Goal: Task Accomplishment & Management: Complete application form

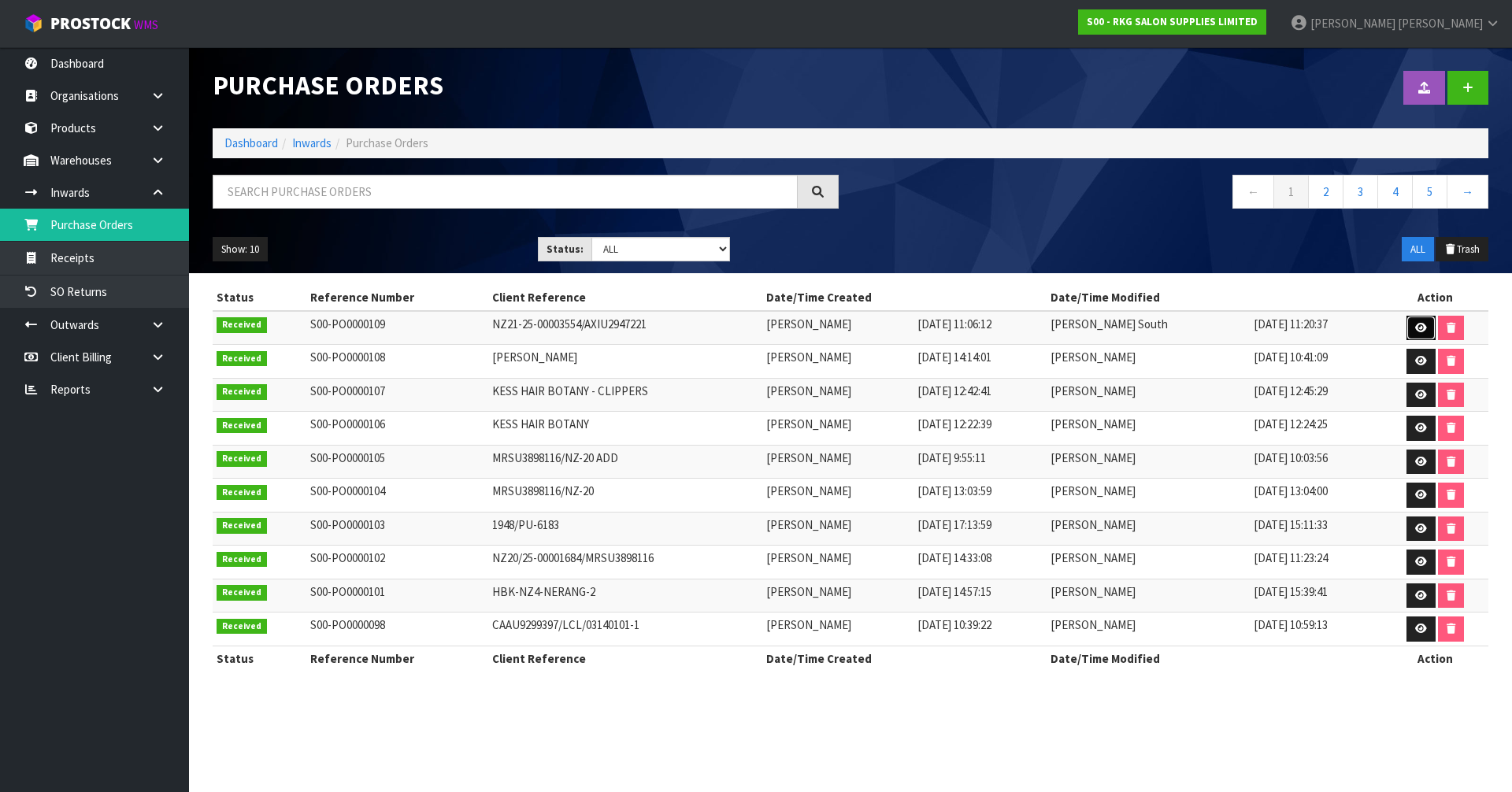
click at [1410, 328] on link at bounding box center [1421, 328] width 29 height 25
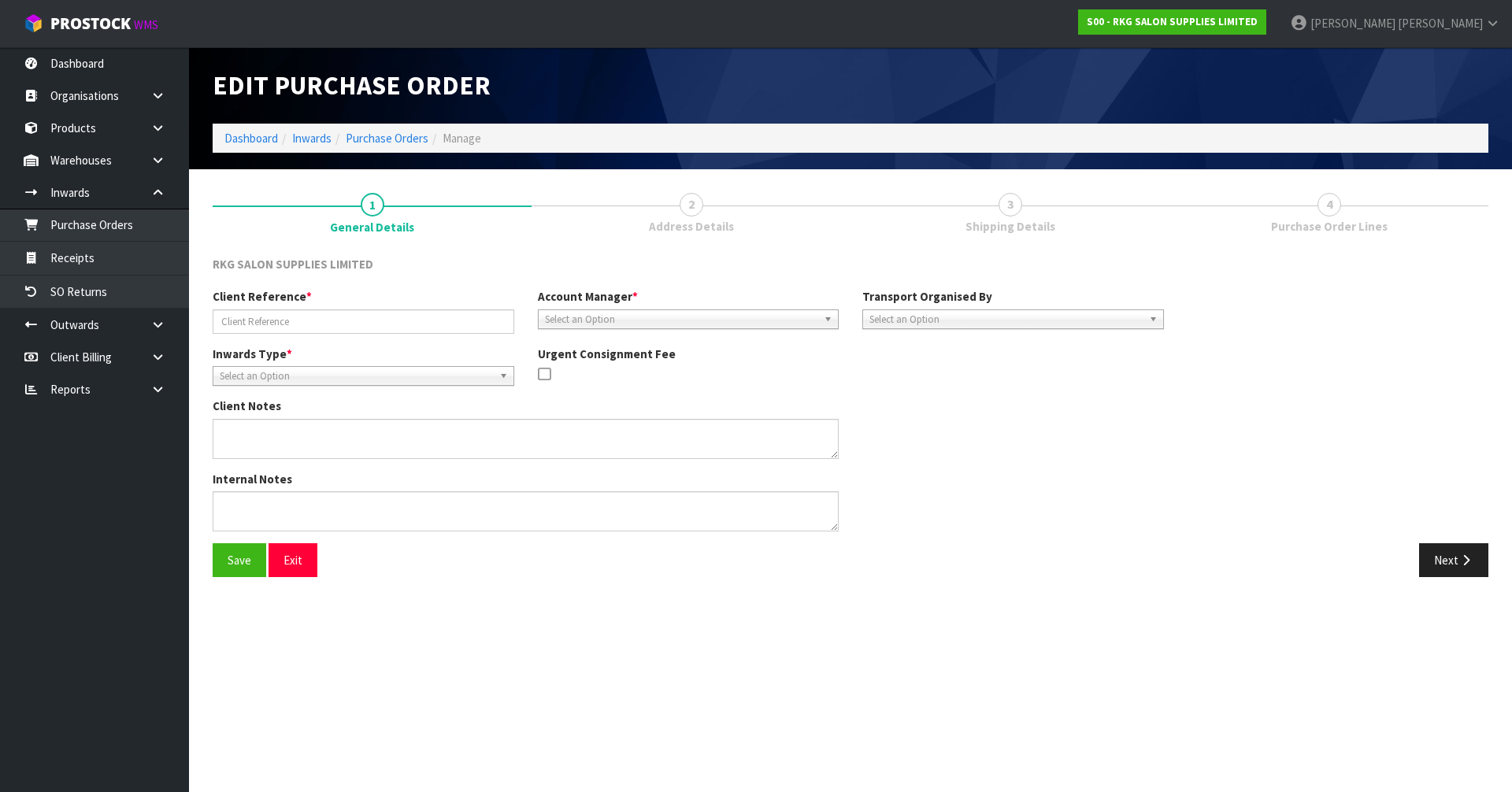
type input "NZ21-25-00003554/AXIU2947221"
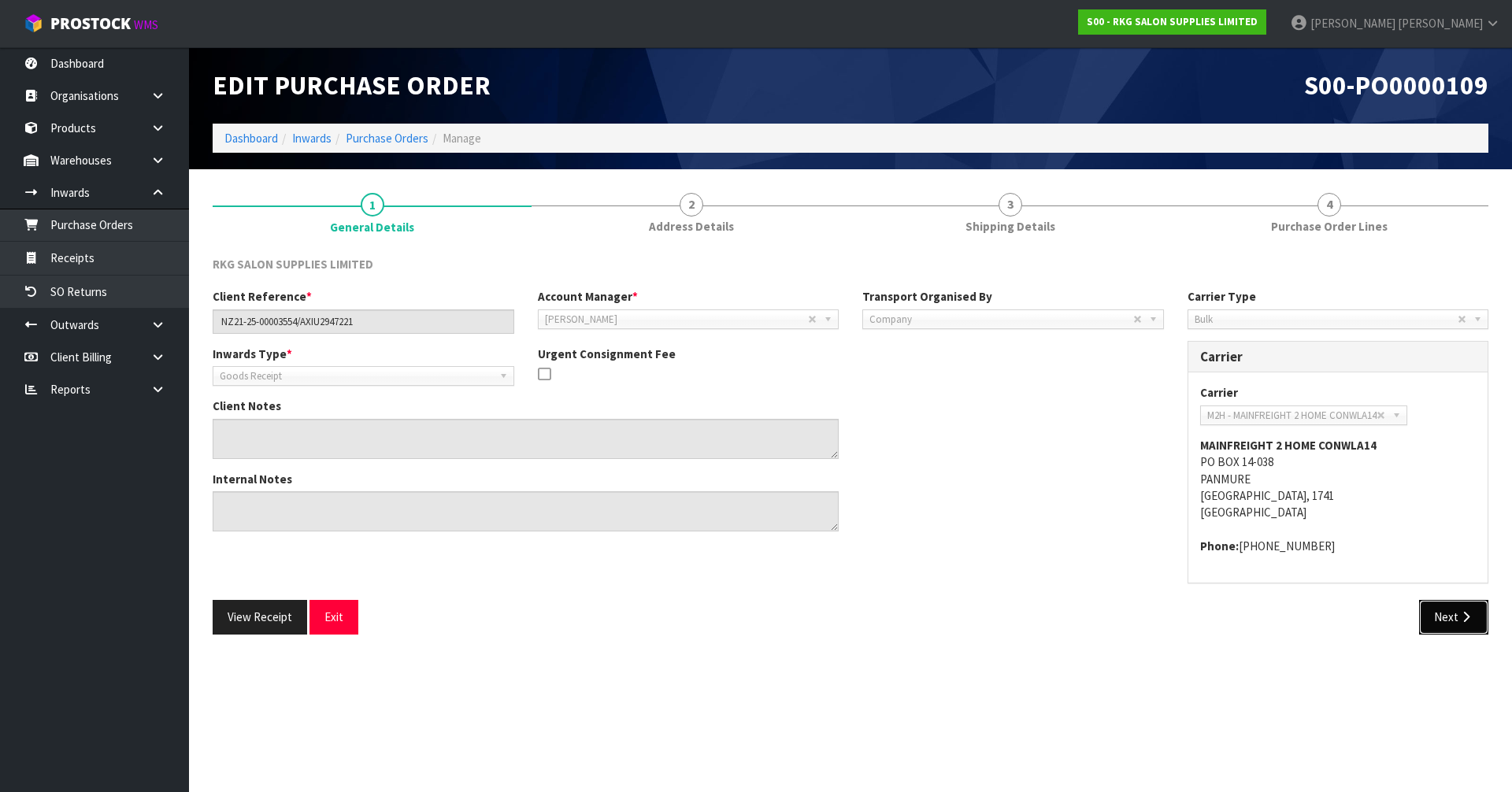
click at [1464, 628] on button "Next" at bounding box center [1454, 617] width 70 height 34
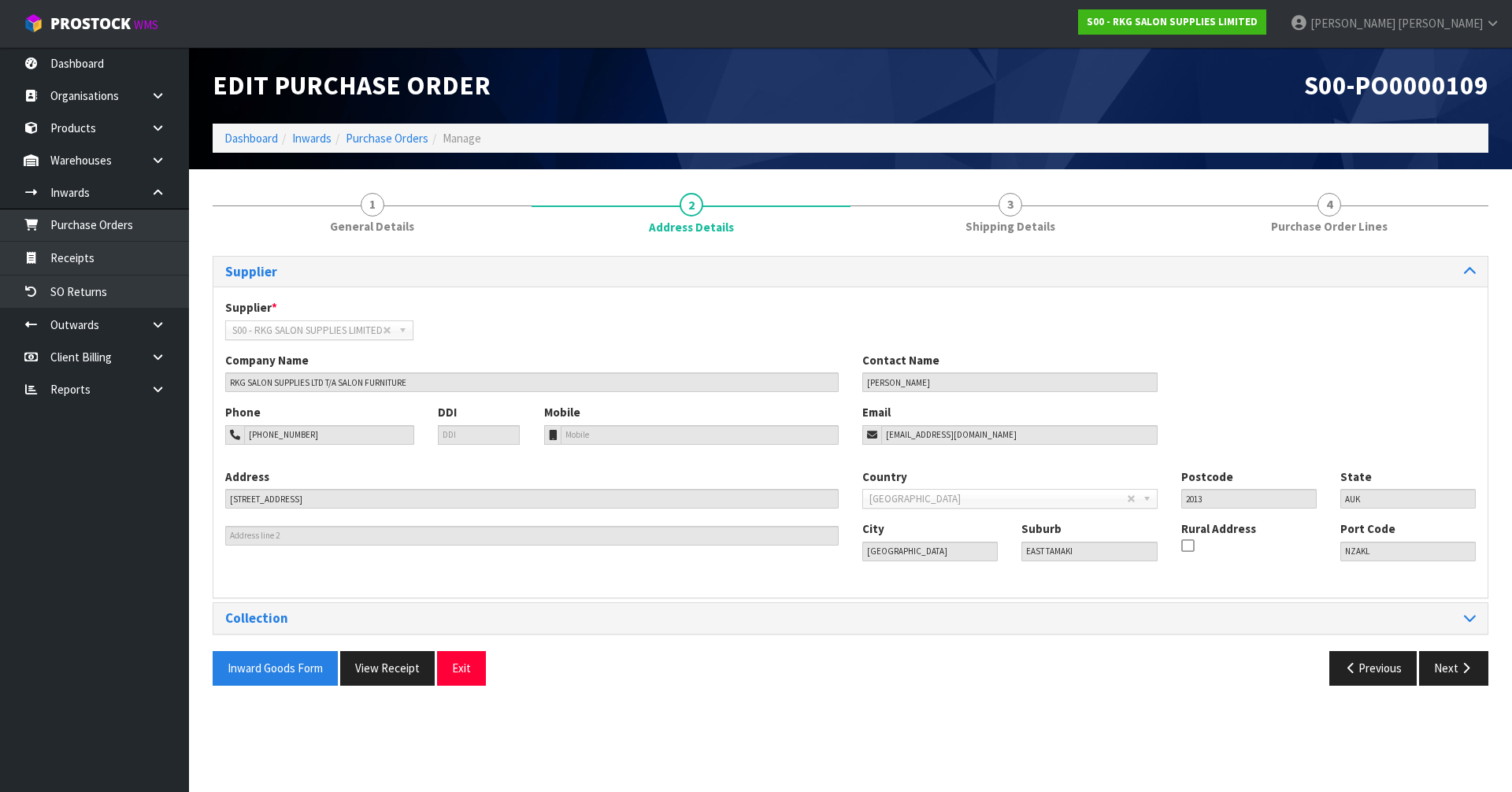
click at [1464, 628] on div "Collection" at bounding box center [851, 619] width 1274 height 30
click at [1441, 669] on button "Next" at bounding box center [1454, 669] width 70 height 34
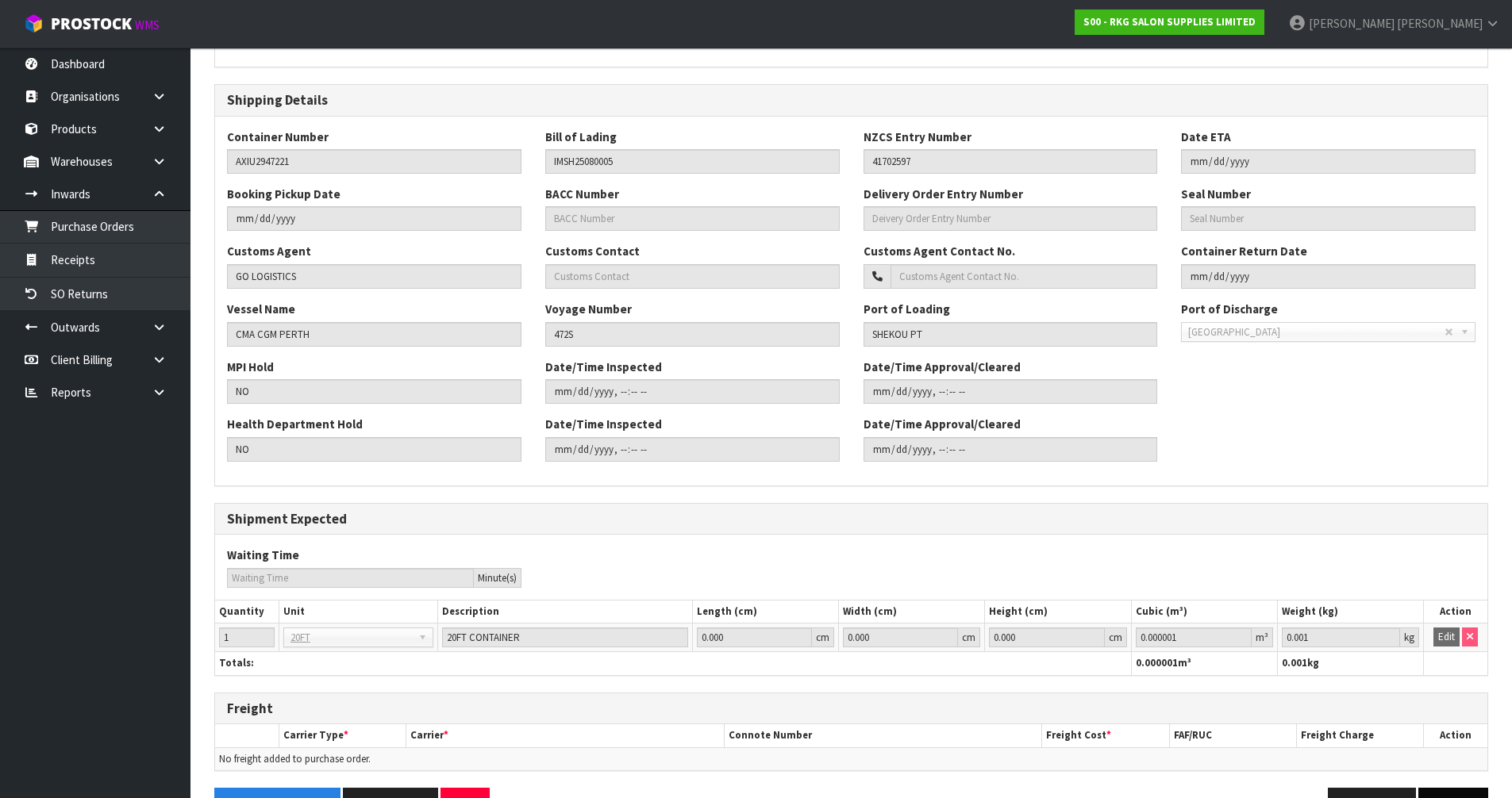
scroll to position [353, 0]
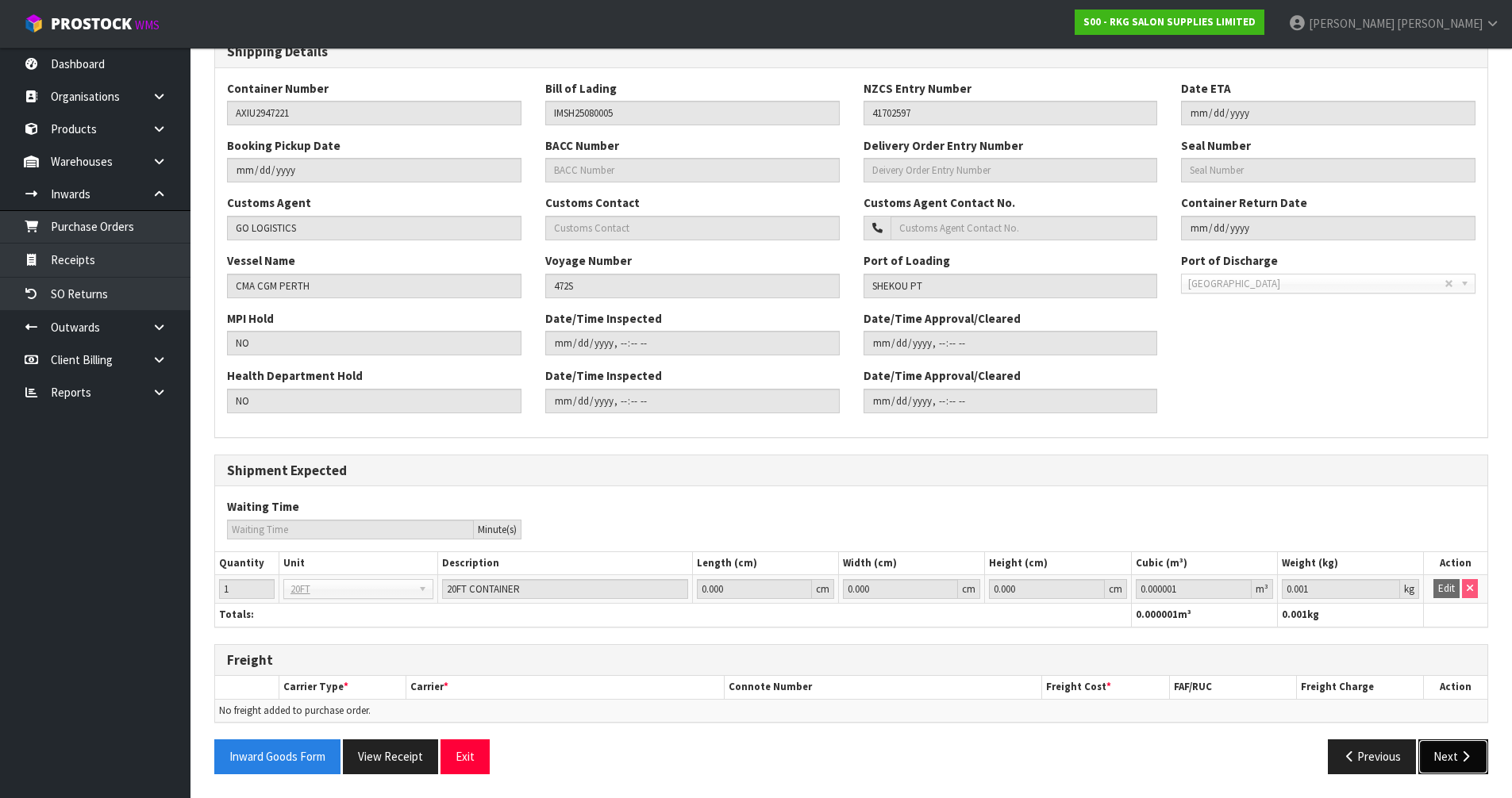
click at [1459, 766] on button "Next" at bounding box center [1453, 757] width 70 height 34
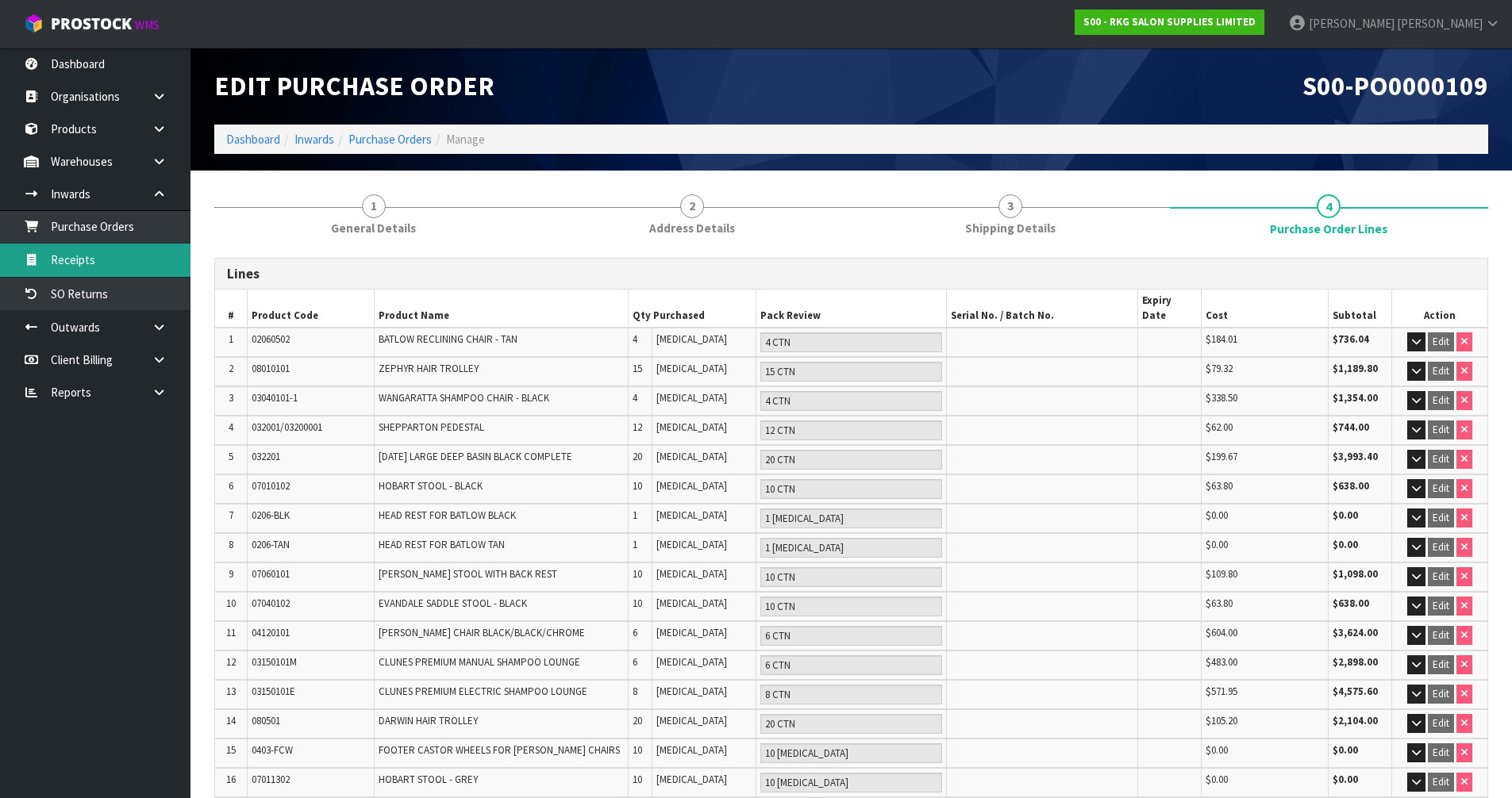
click at [121, 256] on link "Receipts" at bounding box center [95, 259] width 190 height 32
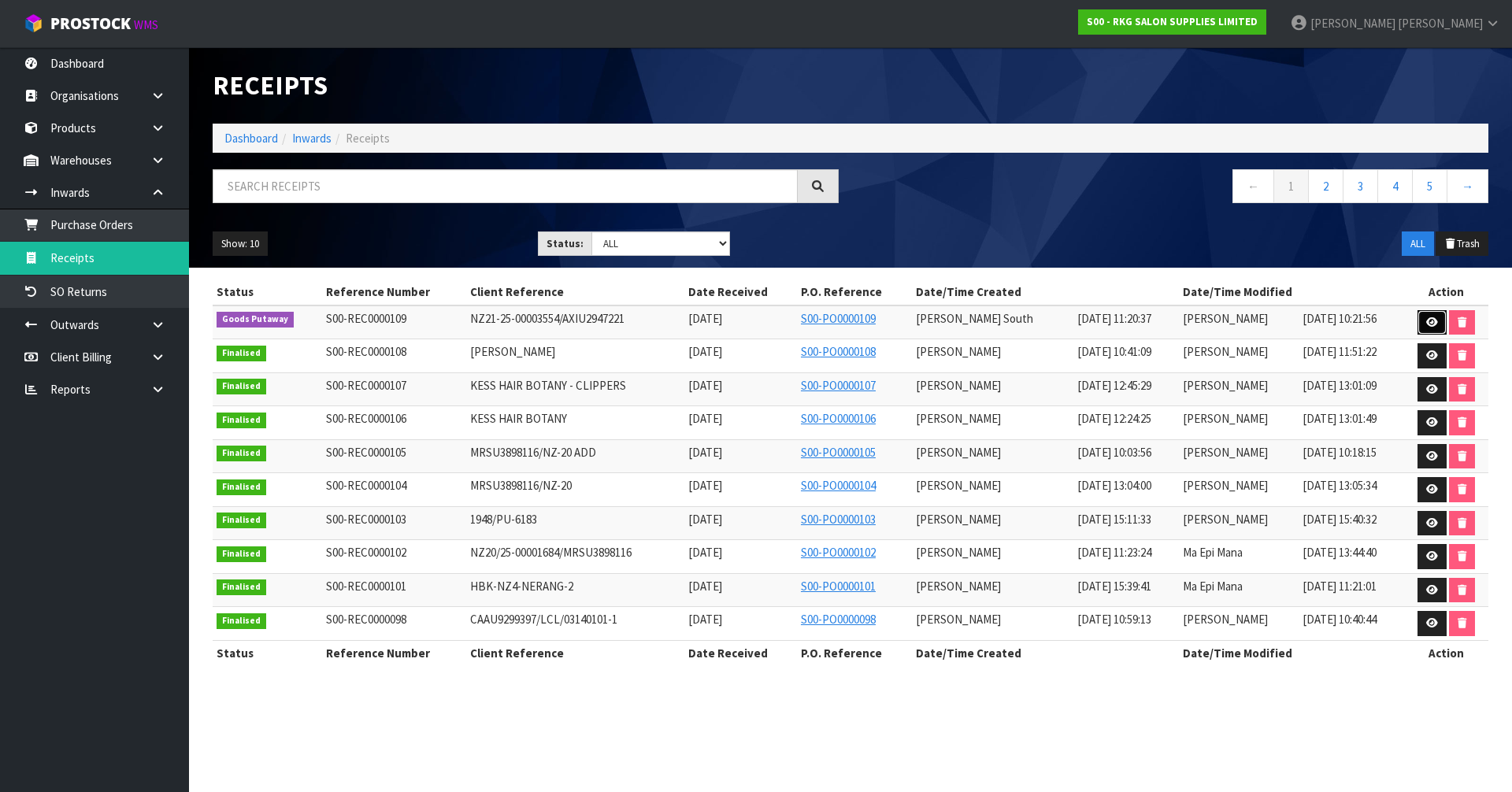
click at [1420, 321] on link at bounding box center [1432, 323] width 29 height 25
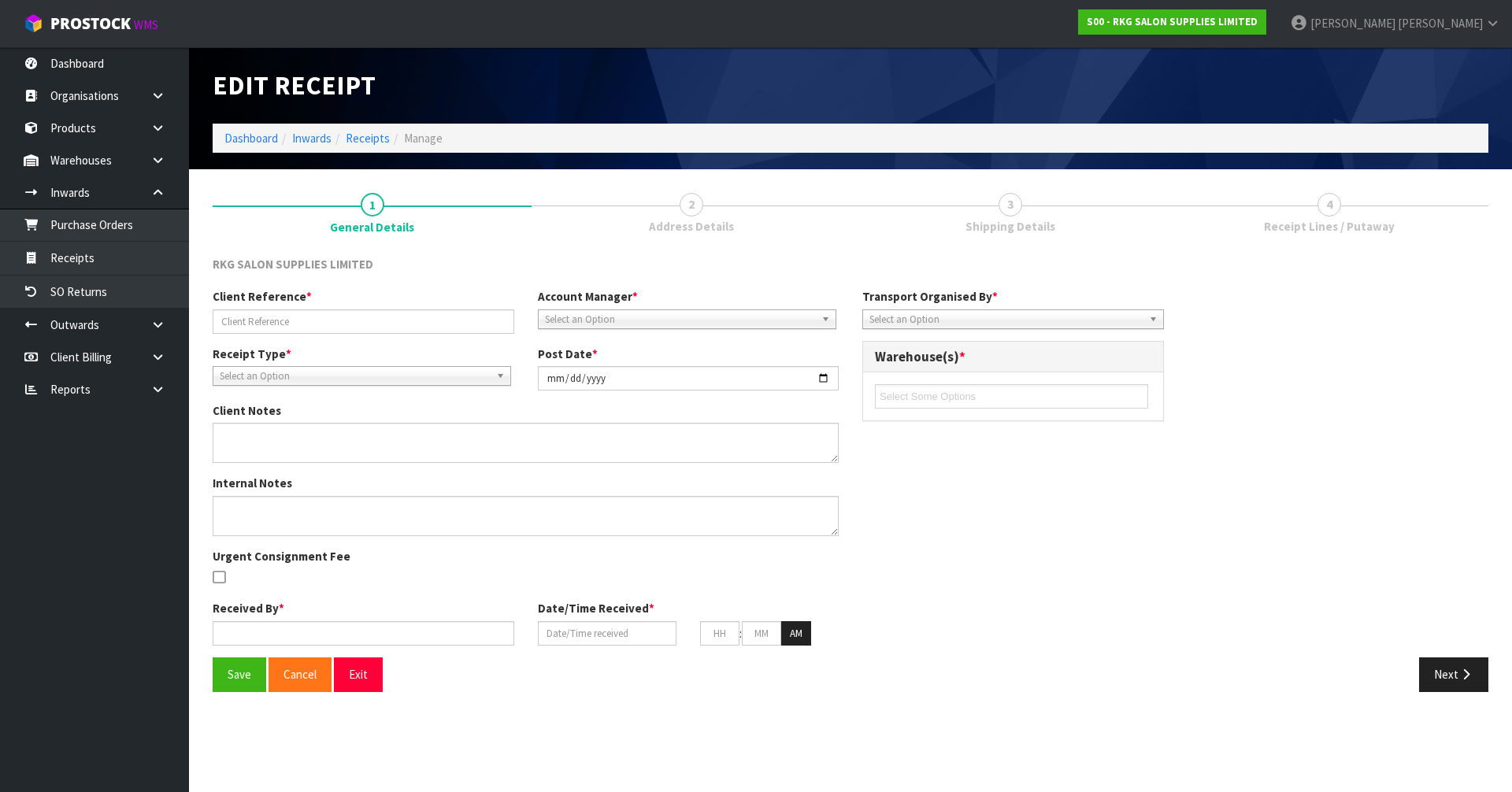
type input "NZ21-25-00003554/AXIU2947221"
type input "[DATE]"
type textarea "CODE 03150101E X 2 UNITS PUT OH HOLD AS PARTS WERE REMOVED AND WAITING FOR REPL…"
type input "[PERSON_NAME] South"
type input "[DATE]"
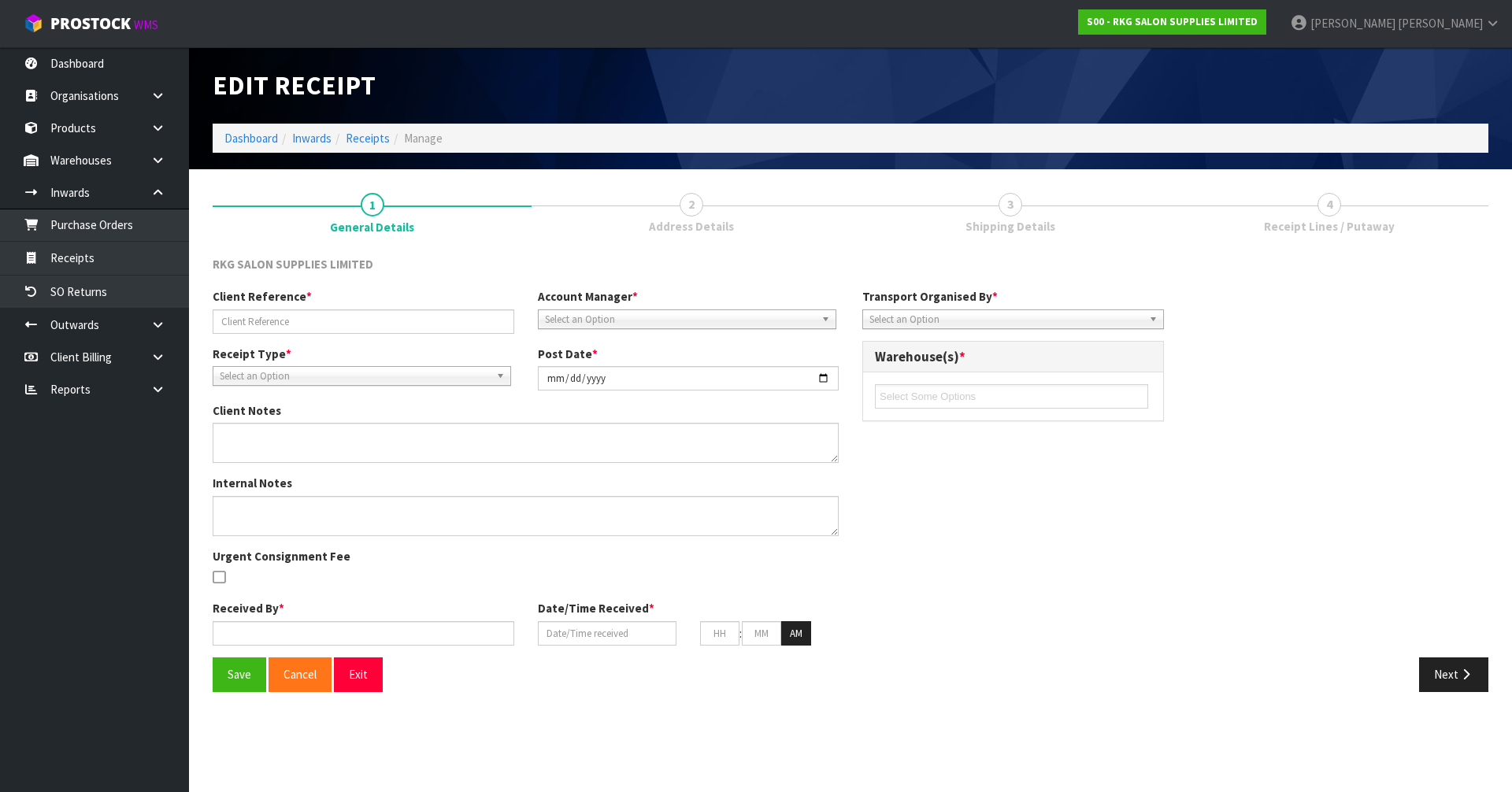
type input "05"
type input "00"
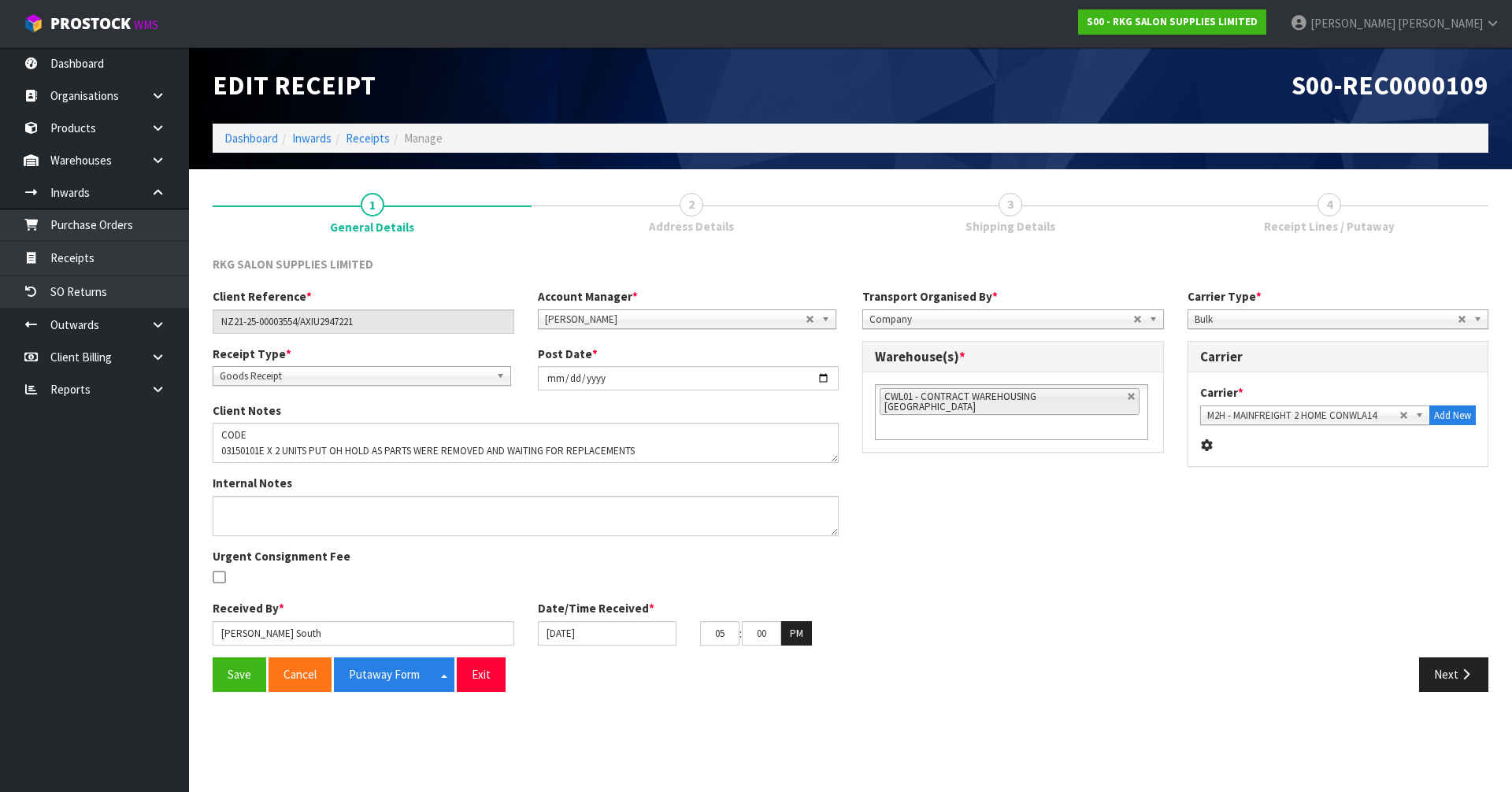
click at [1028, 214] on link "3 Shipping Details" at bounding box center [1010, 213] width 319 height 63
click at [1319, 208] on span "4" at bounding box center [1329, 205] width 23 height 23
click at [1460, 672] on icon "button" at bounding box center [1466, 674] width 15 height 12
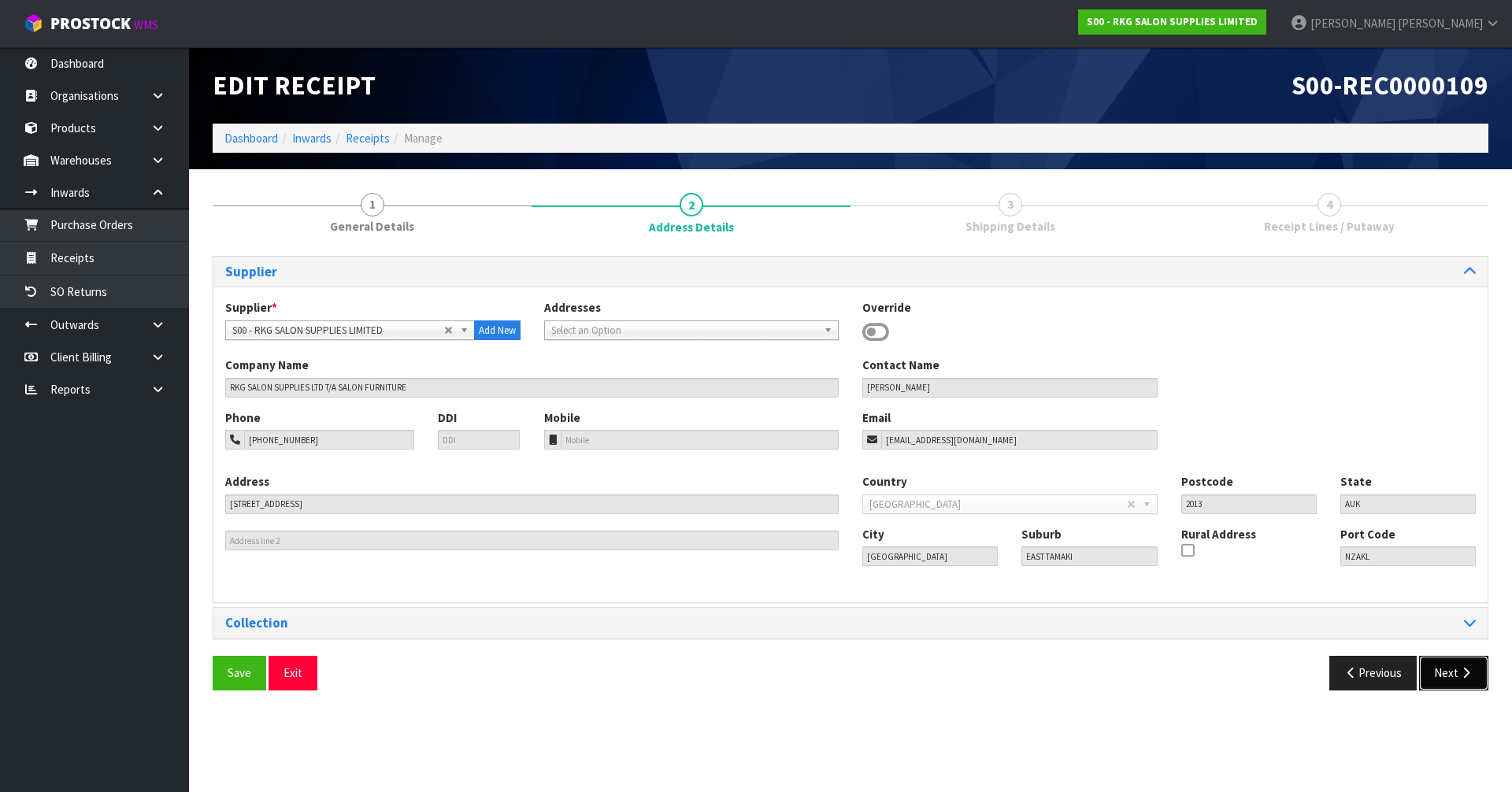
click at [1450, 686] on button "Next" at bounding box center [1454, 673] width 70 height 34
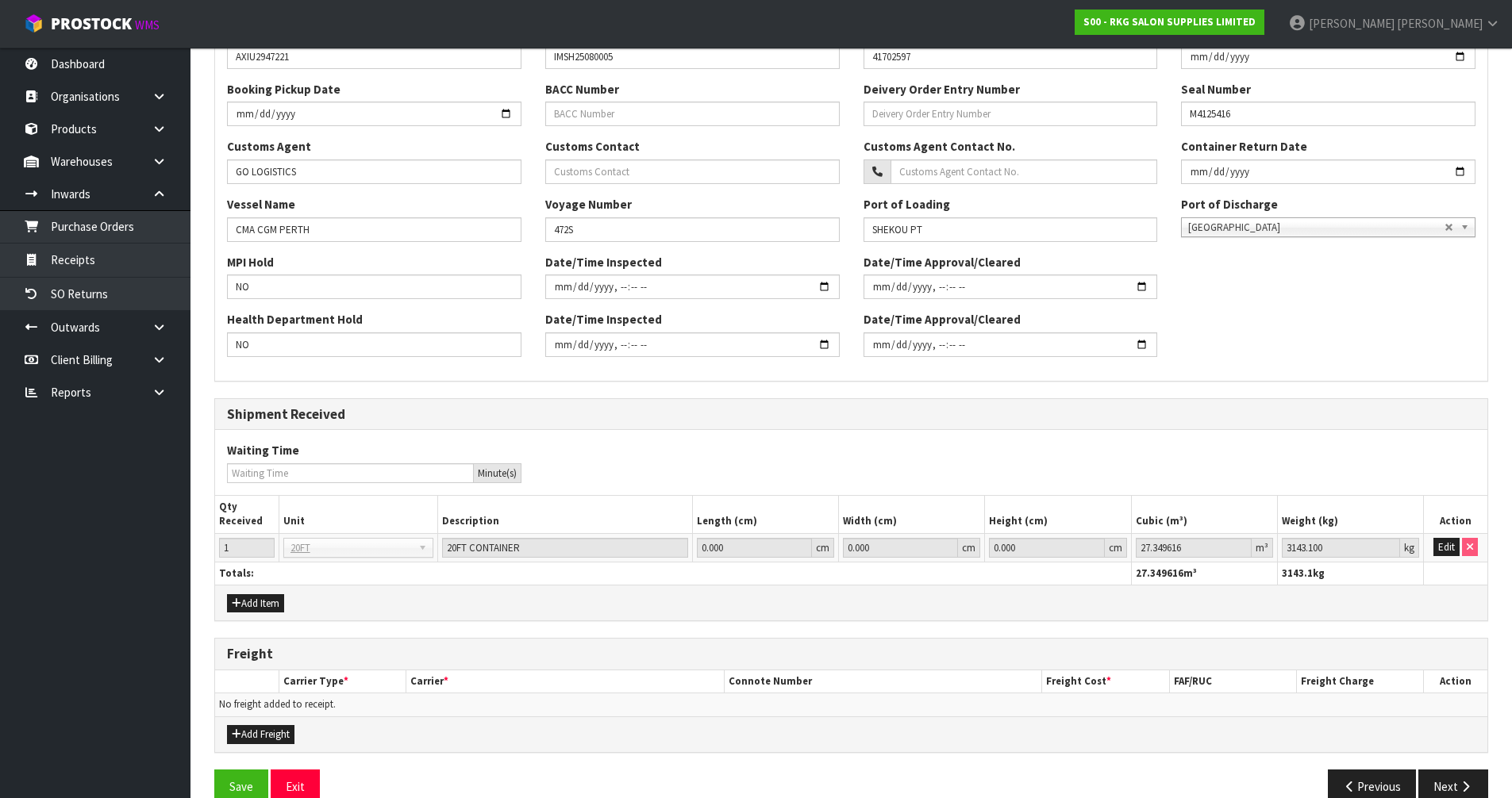
scroll to position [439, 0]
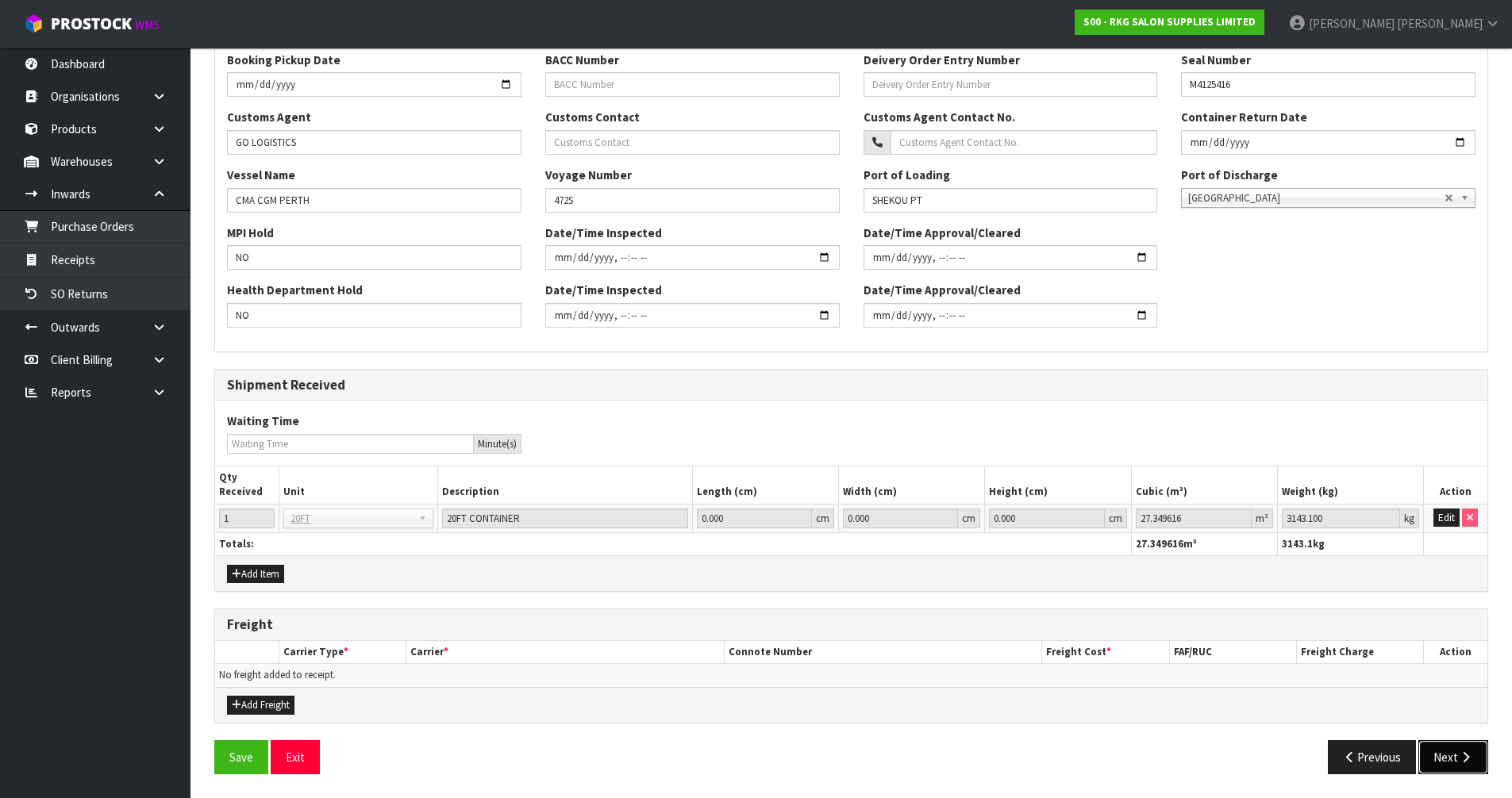
click at [1458, 746] on button "Next" at bounding box center [1453, 757] width 70 height 34
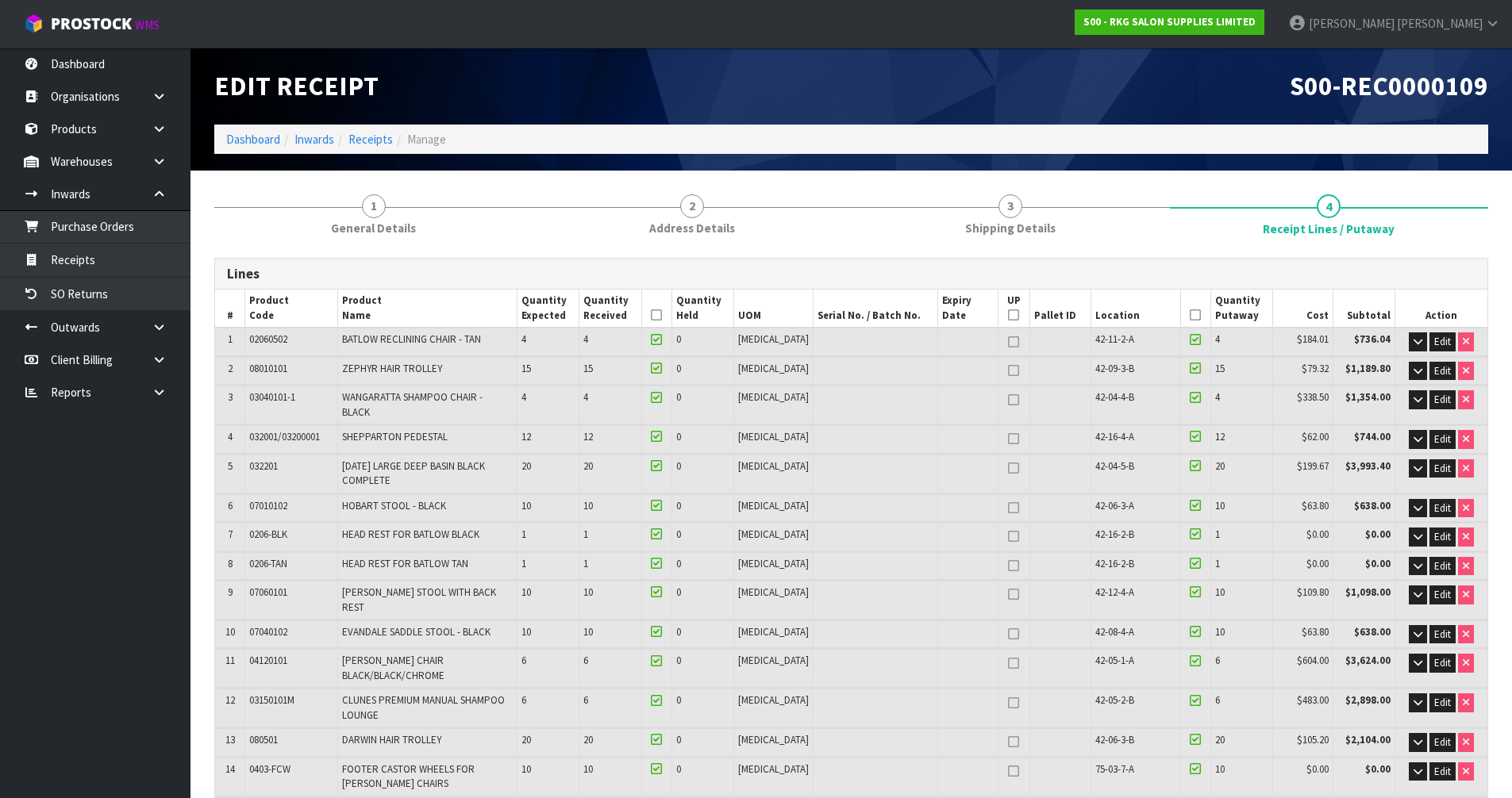
scroll to position [544, 0]
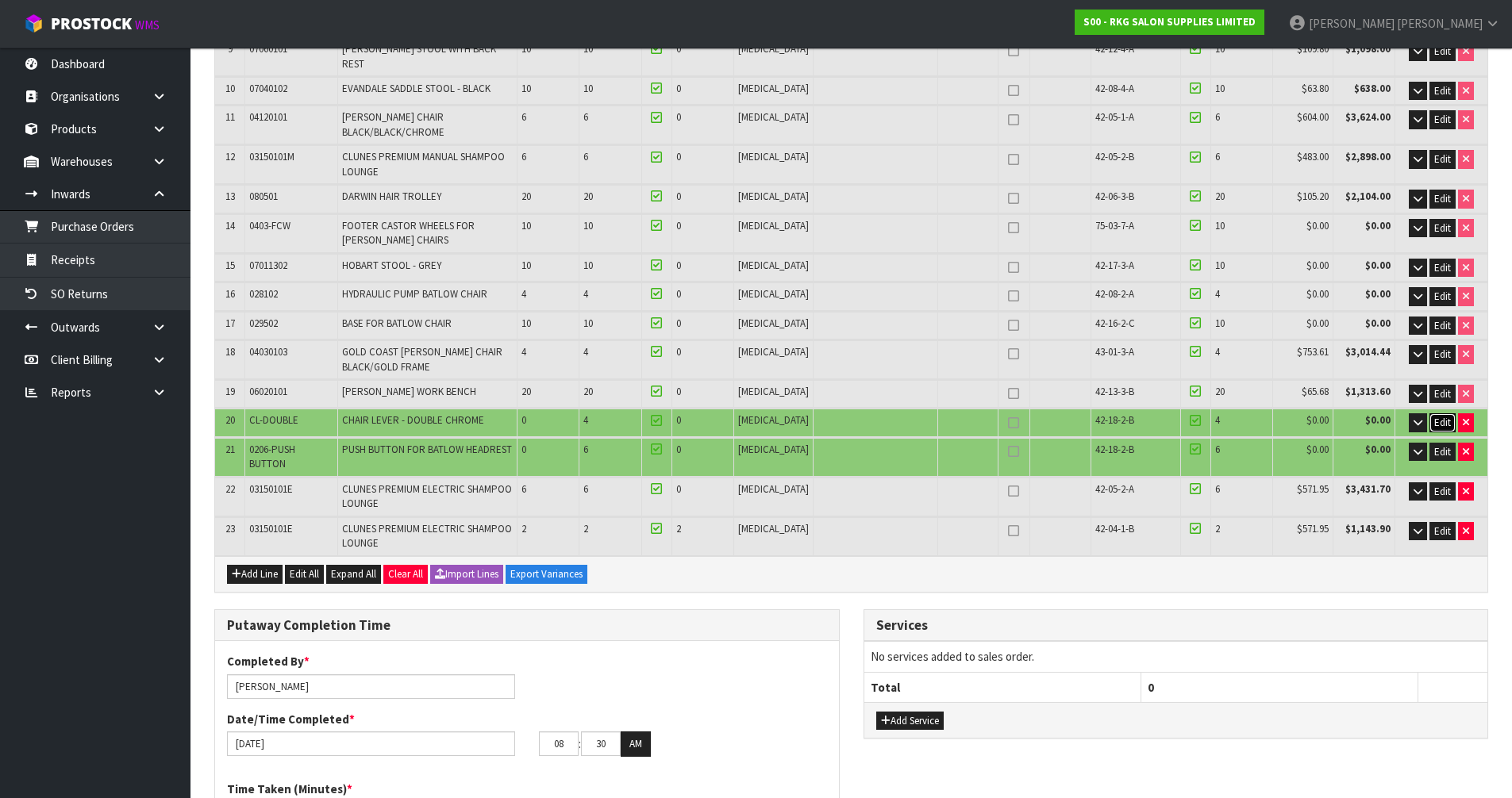
click at [1438, 416] on span "Edit" at bounding box center [1443, 422] width 17 height 14
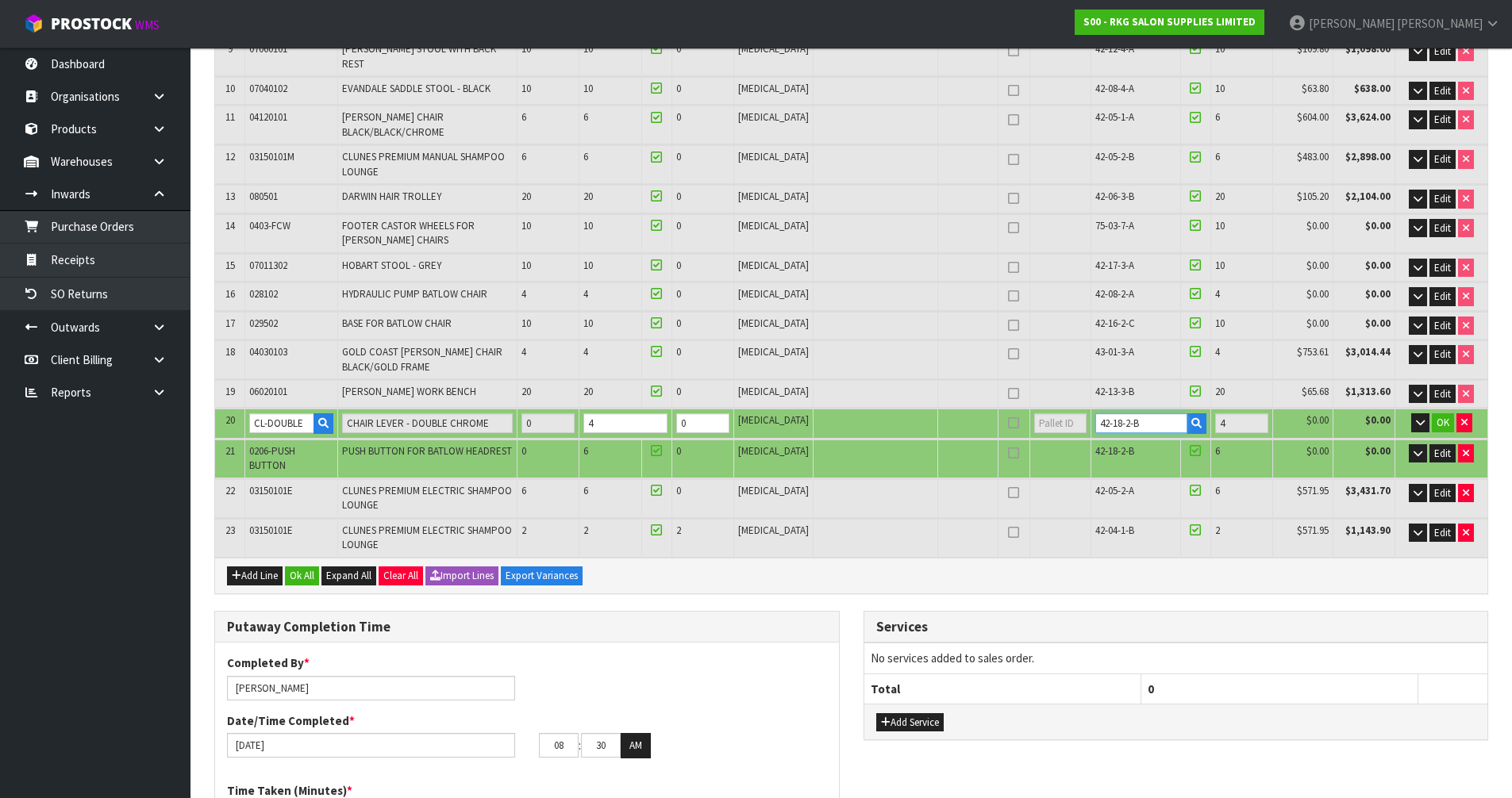
drag, startPoint x: 1131, startPoint y: 403, endPoint x: 1053, endPoint y: 422, distance: 80.3
click at [1053, 422] on table "# Product Code Product Name Quantity Expected Quantity Received Quantity Held U…" at bounding box center [852, 151] width 1272 height 811
type input "75-05-1-B"
click at [1444, 416] on span "OK" at bounding box center [1444, 422] width 13 height 14
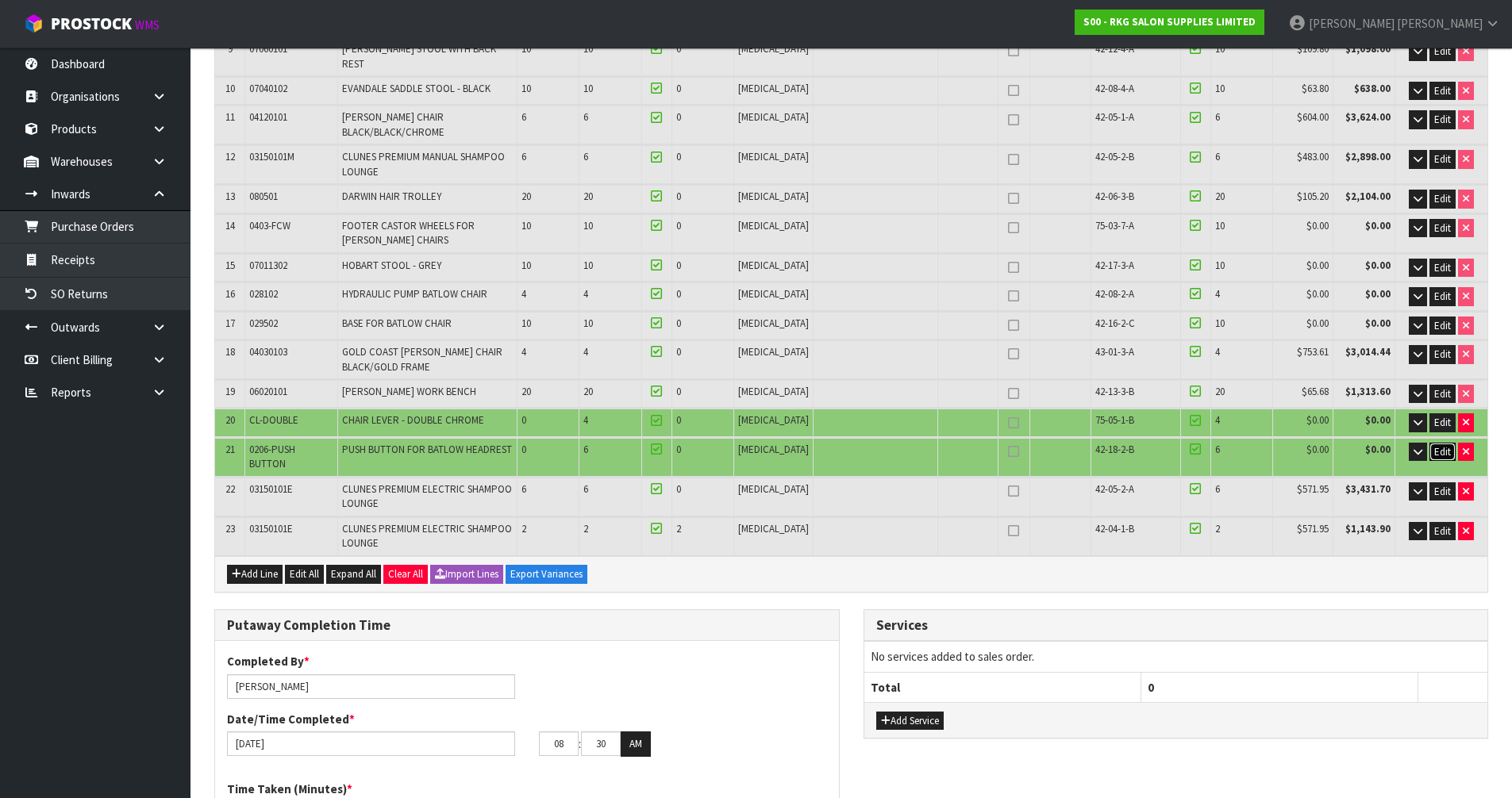
click at [1439, 445] on span "Edit" at bounding box center [1443, 451] width 17 height 14
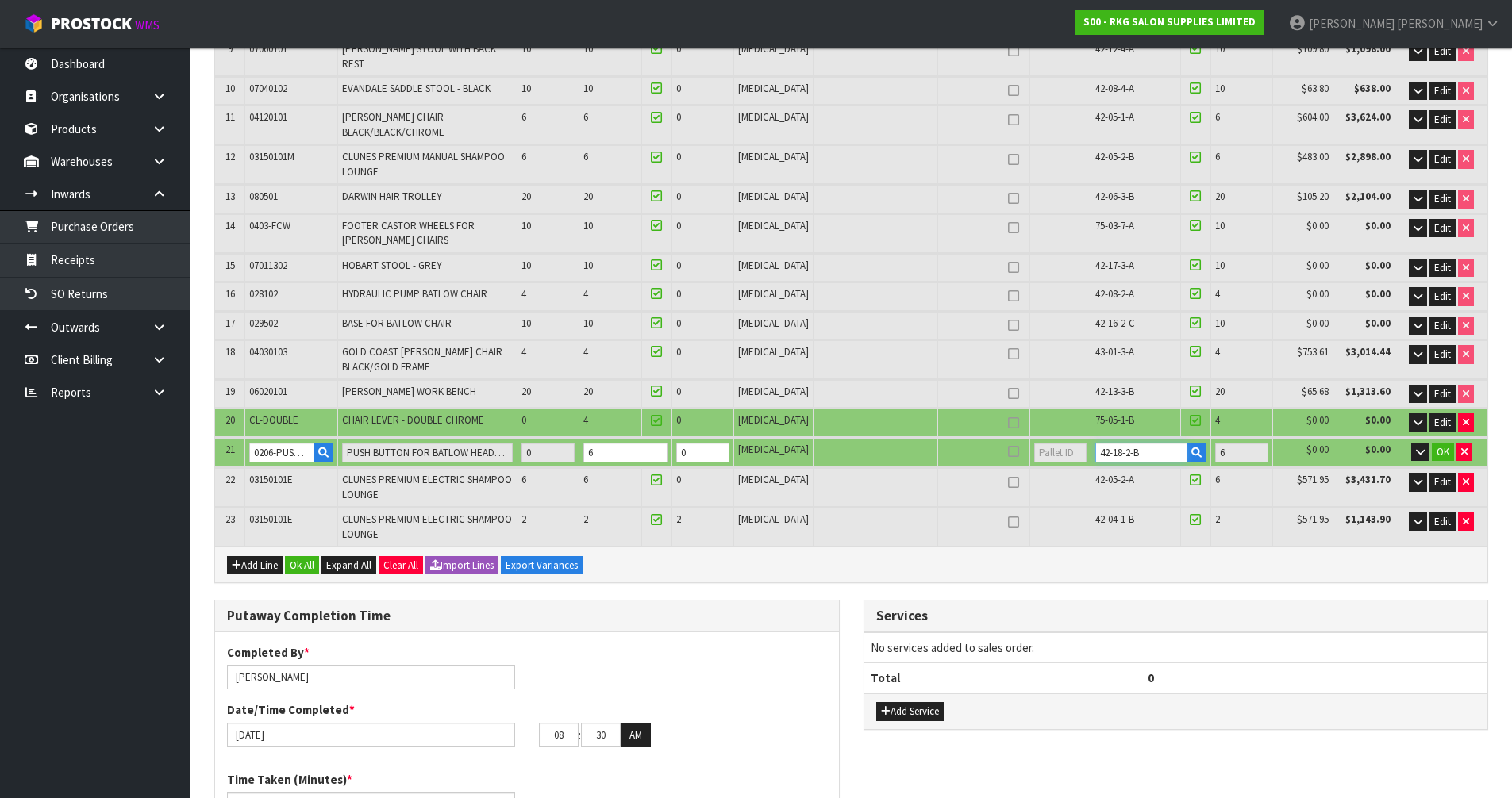
drag, startPoint x: 1135, startPoint y: 432, endPoint x: 1037, endPoint y: 470, distance: 105.1
click at [1037, 470] on table "# Product Code Product Name Quantity Expected Quantity Received Quantity Held U…" at bounding box center [852, 146] width 1272 height 801
type input "75-05-1-B"
click at [1445, 445] on span "OK" at bounding box center [1444, 451] width 13 height 14
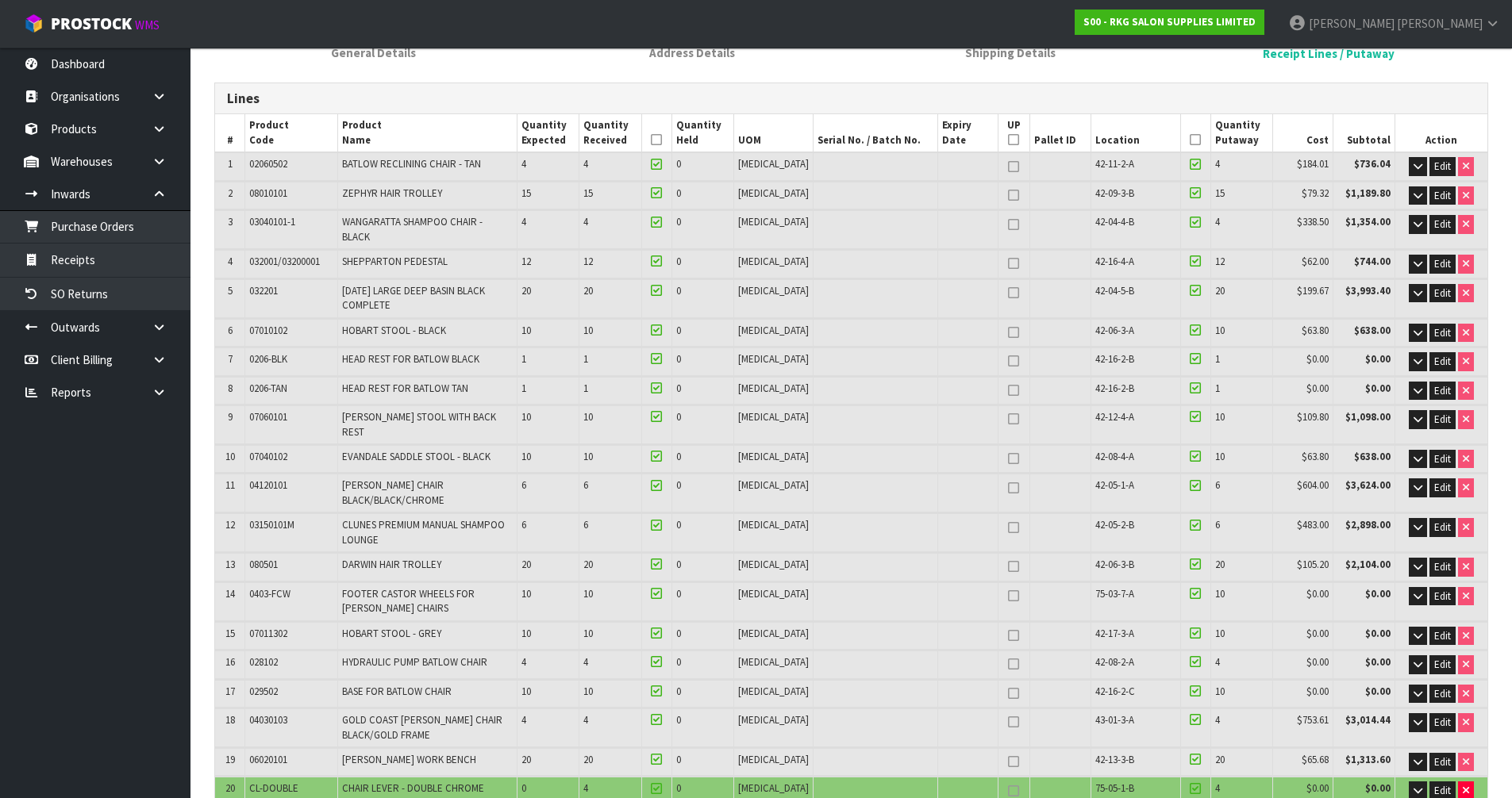
scroll to position [0, 0]
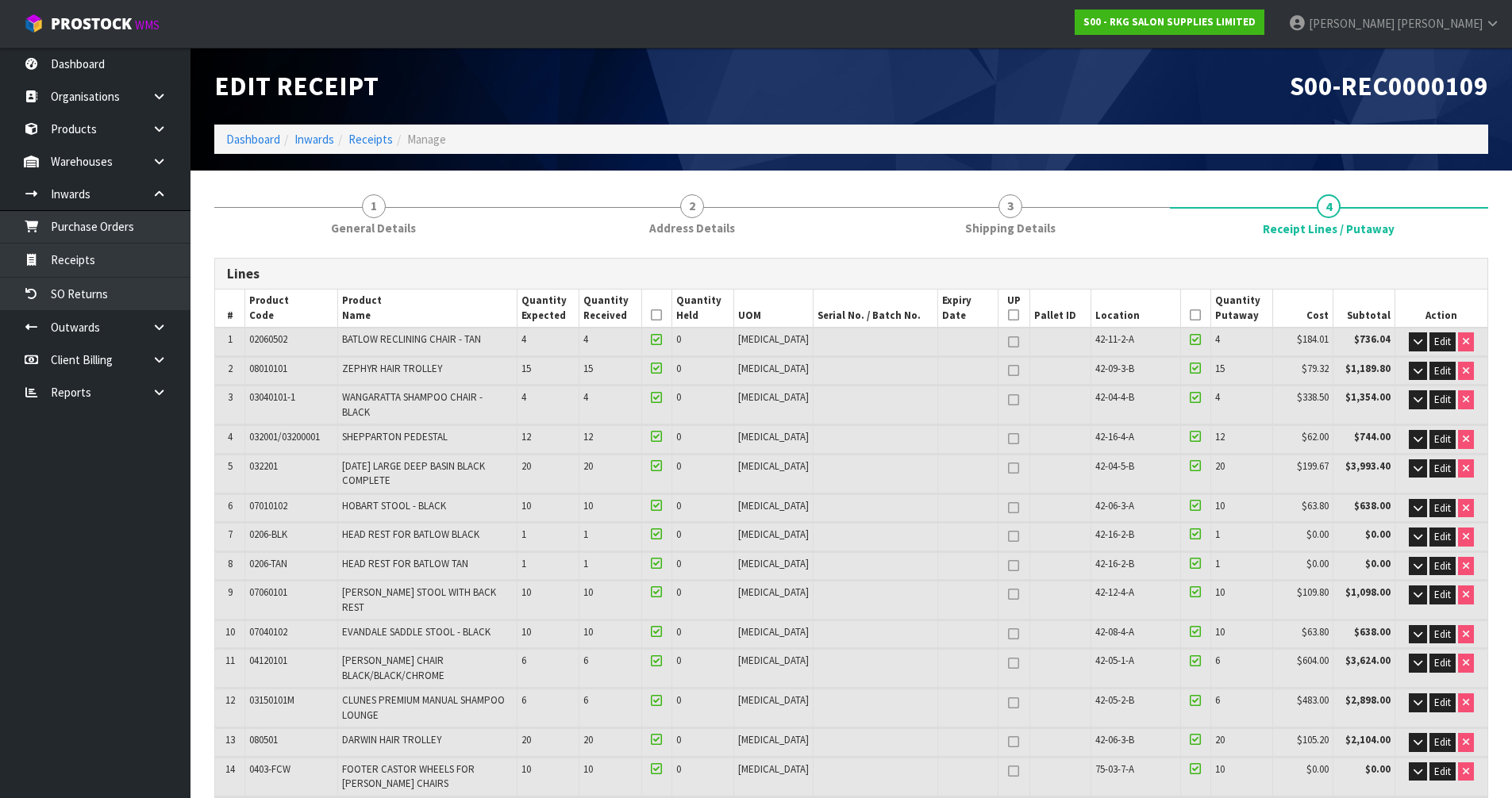
click at [1190, 316] on icon at bounding box center [1196, 315] width 11 height 1
click at [671, 308] on th at bounding box center [656, 309] width 30 height 38
click at [662, 316] on icon at bounding box center [656, 315] width 11 height 1
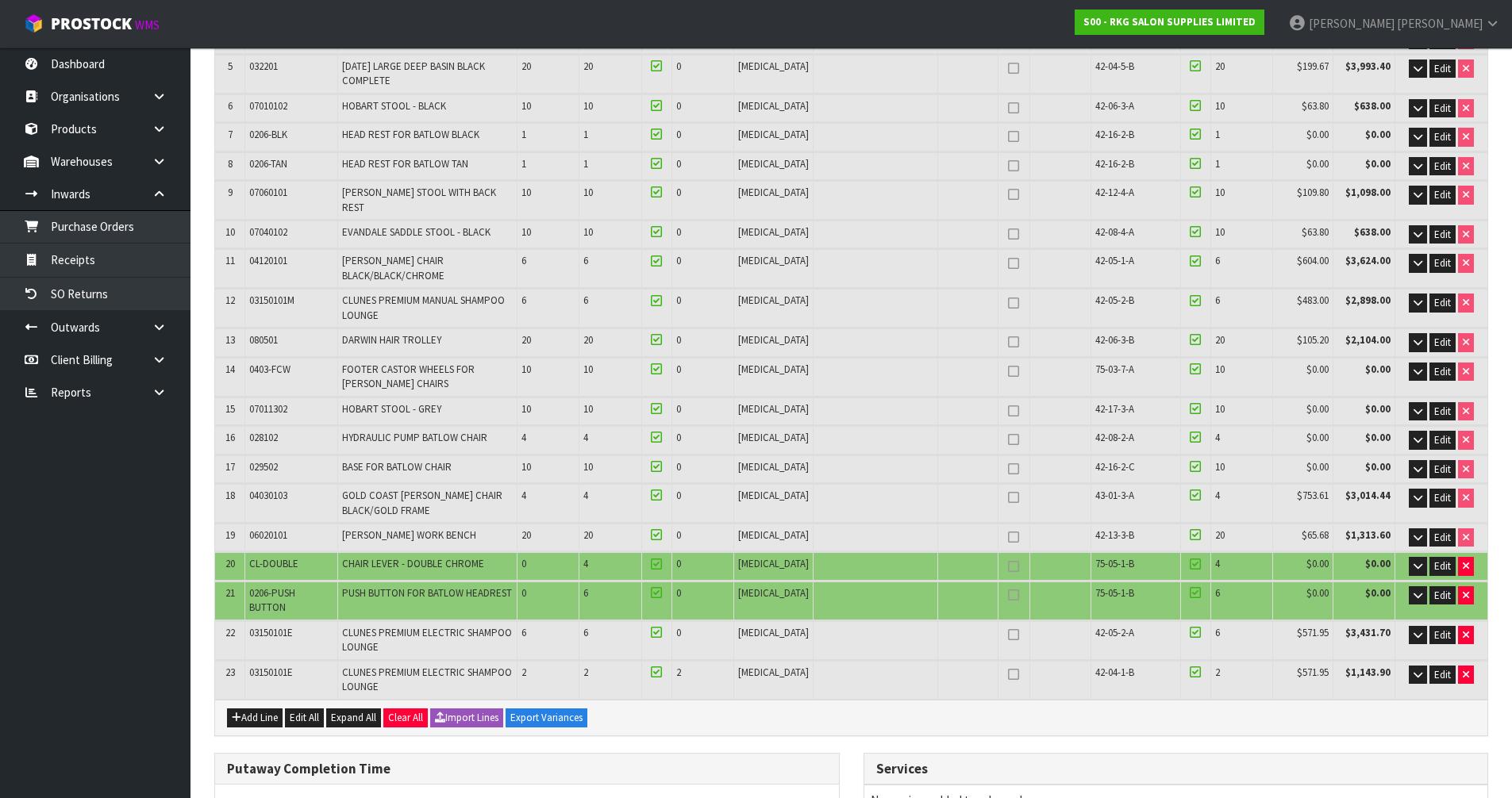
scroll to position [336, 0]
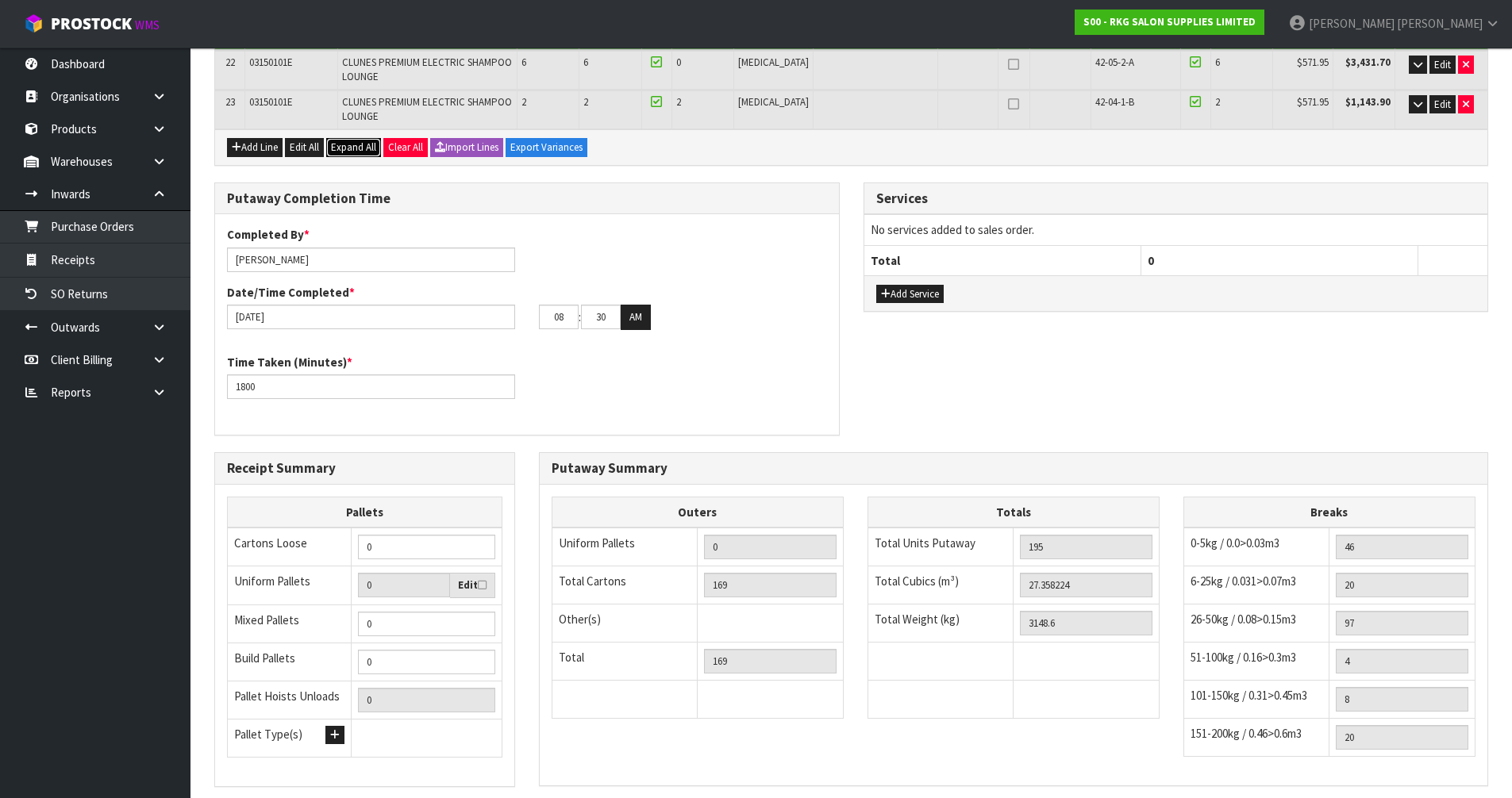
click at [361, 141] on span "Expand All" at bounding box center [353, 147] width 45 height 14
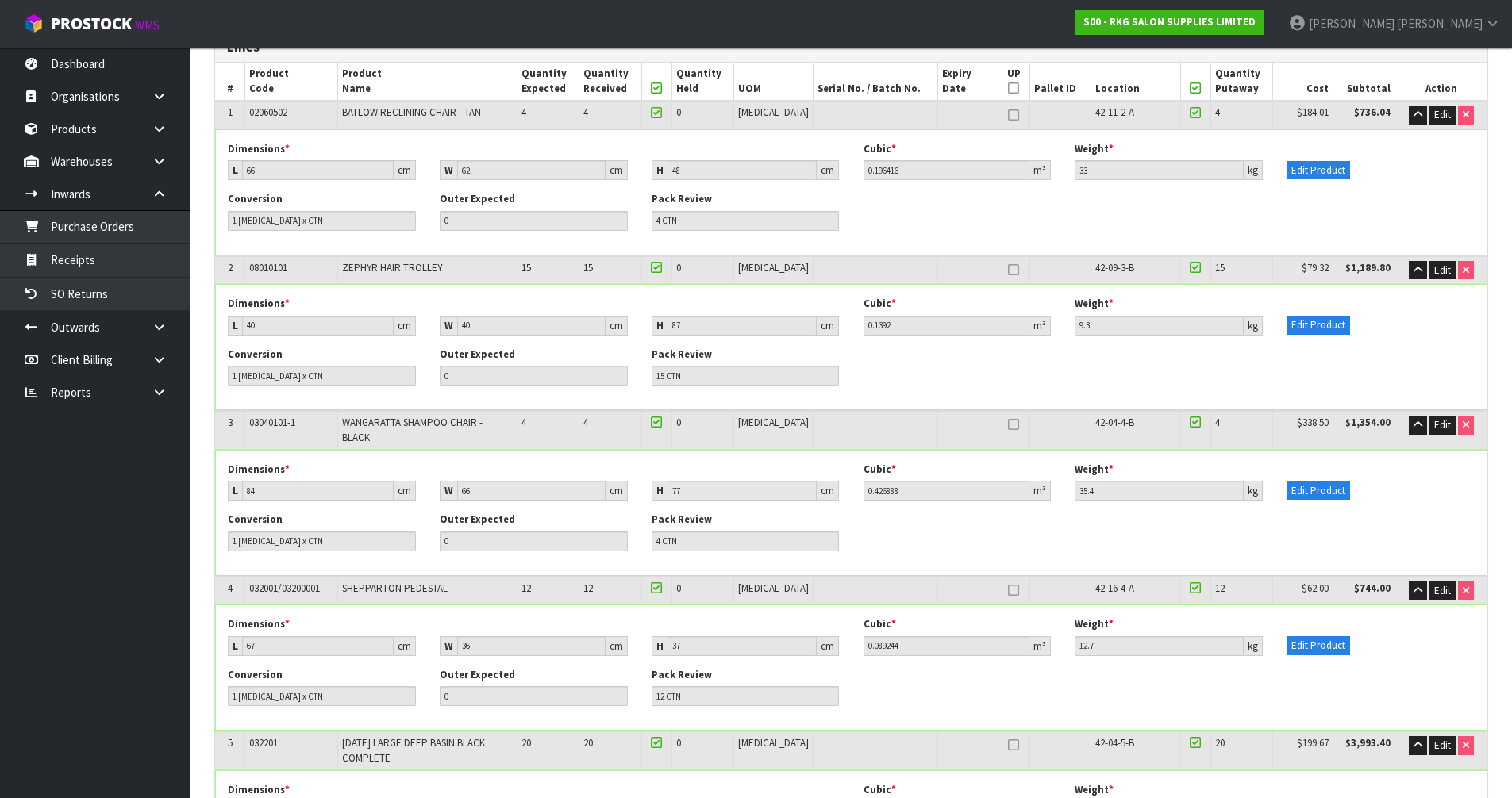
scroll to position [0, 0]
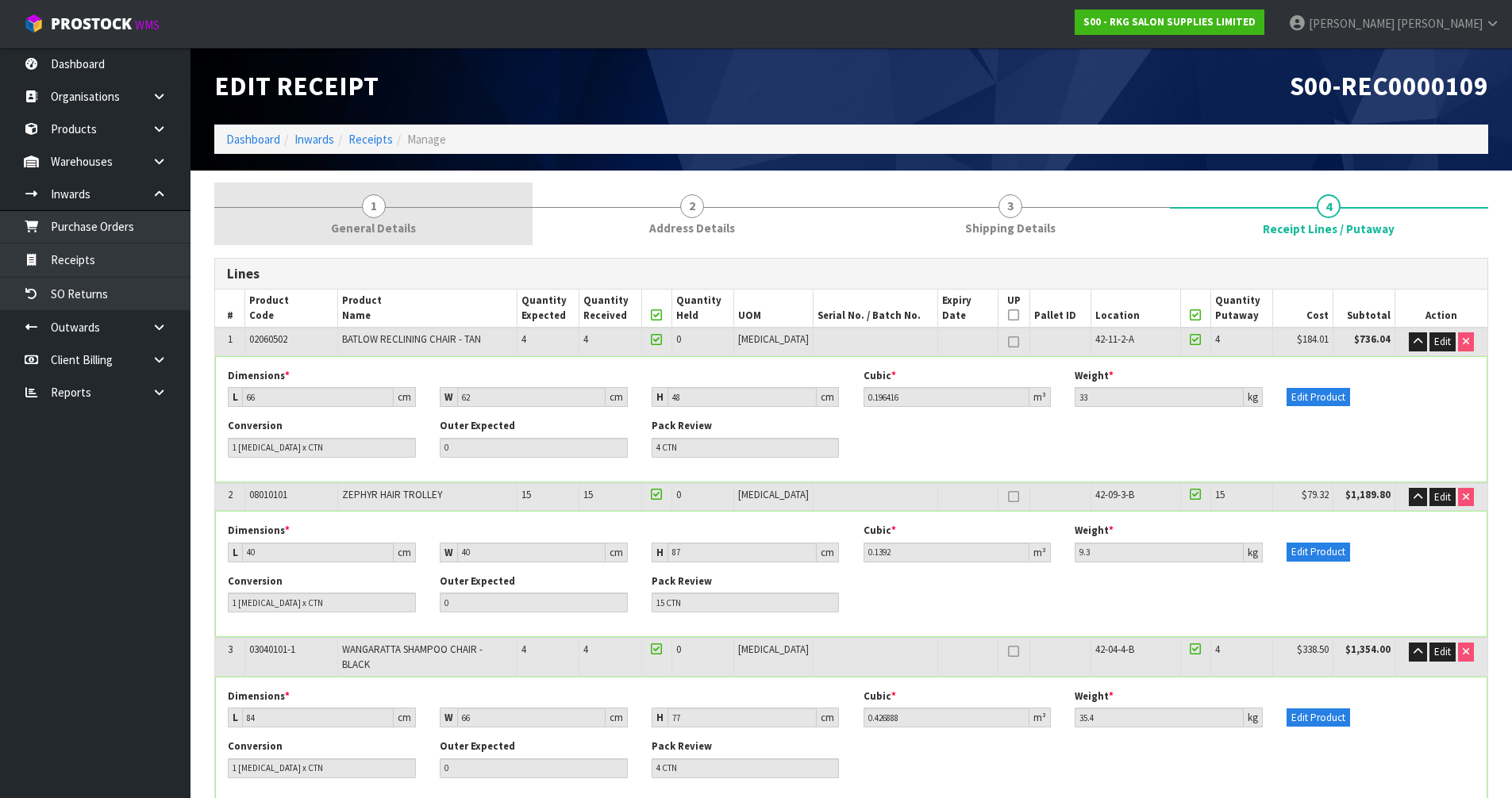
click at [399, 208] on link "1 General Details" at bounding box center [373, 214] width 318 height 63
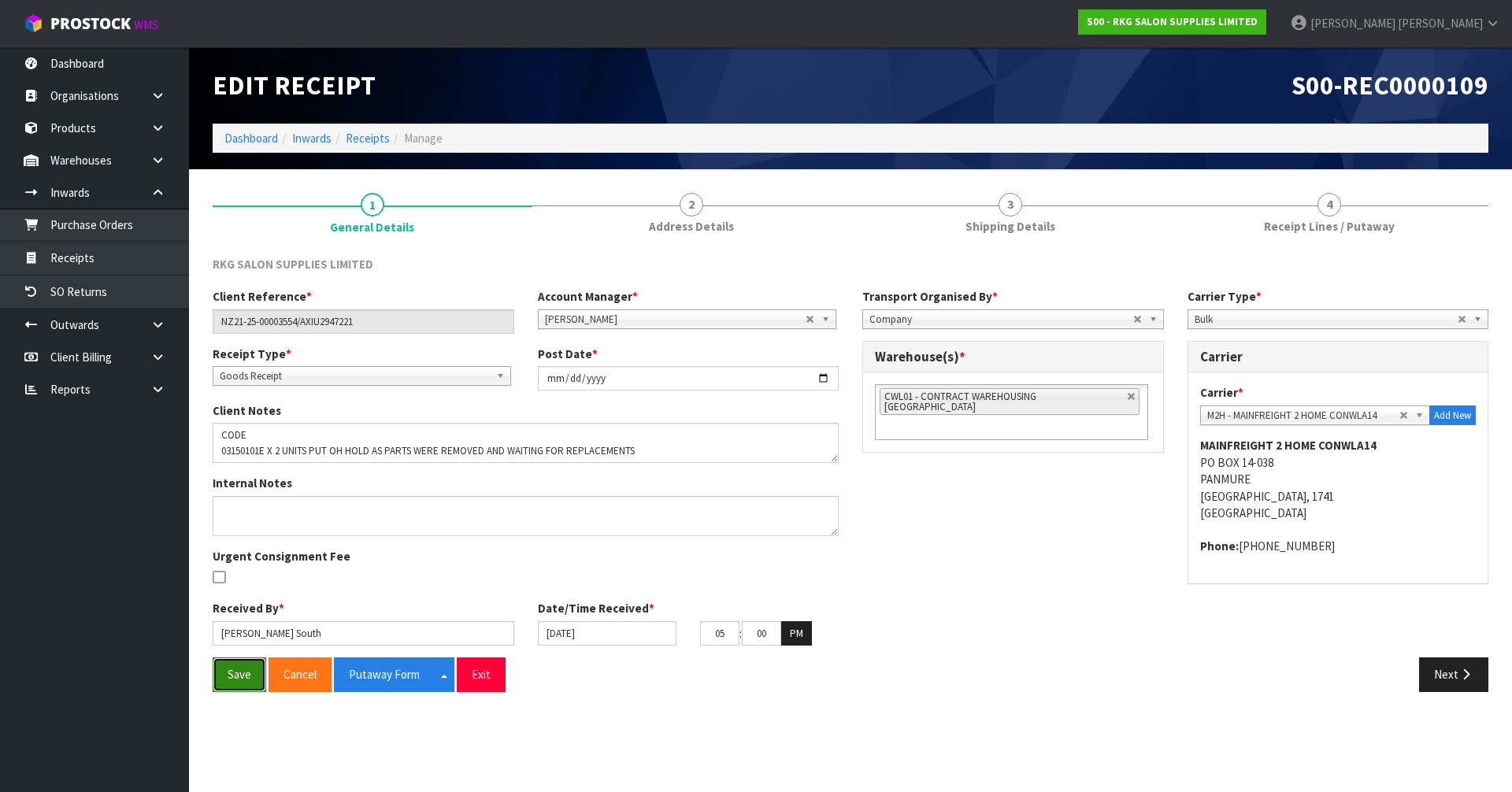
click at [222, 685] on button "Save" at bounding box center [239, 675] width 54 height 34
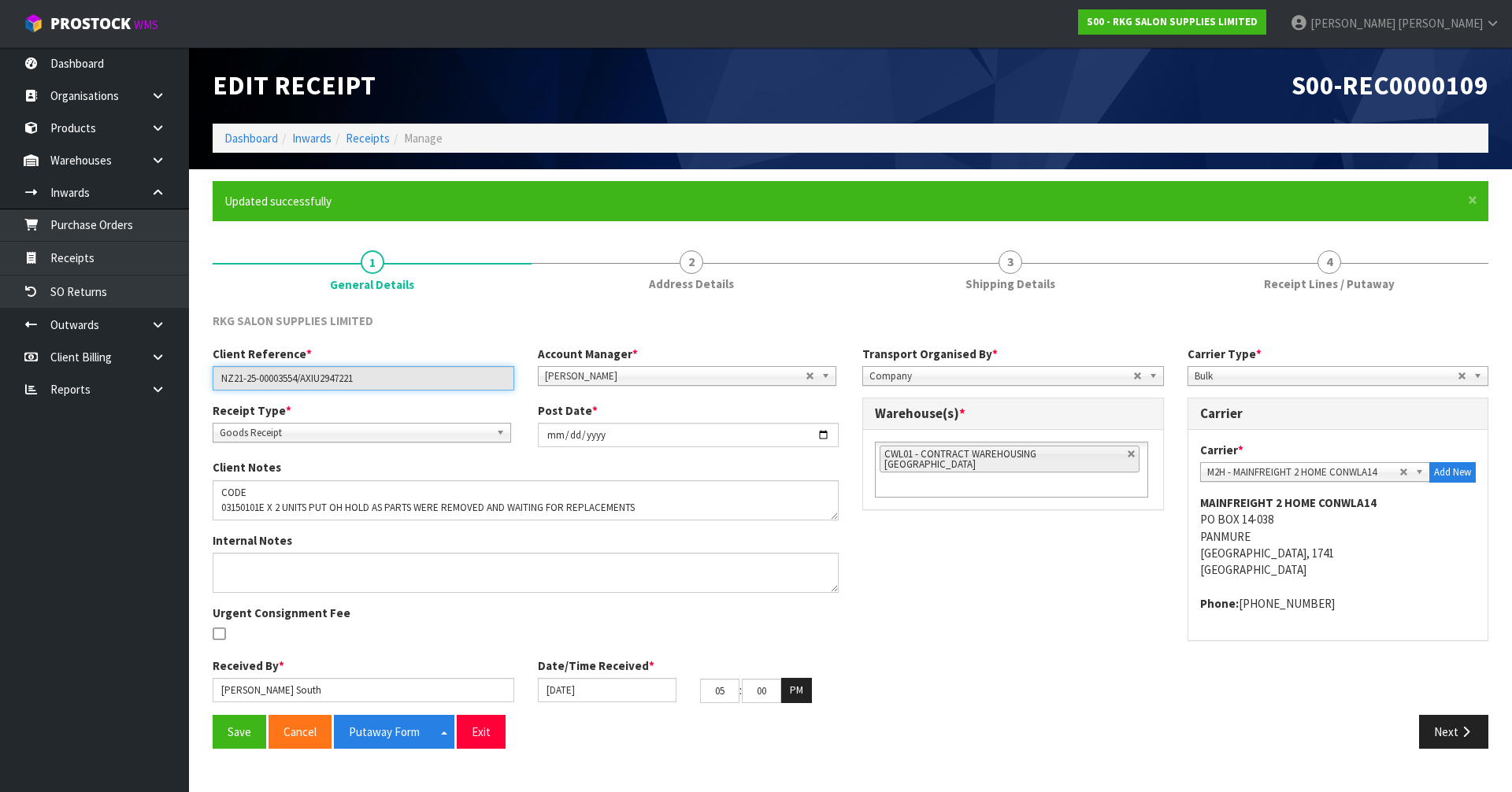
click at [256, 378] on input "NZ21-25-00003554/AXIU2947221" at bounding box center [363, 378] width 301 height 24
click at [341, 376] on input "NZ21-25-00003554/AXIU2947221" at bounding box center [363, 378] width 301 height 24
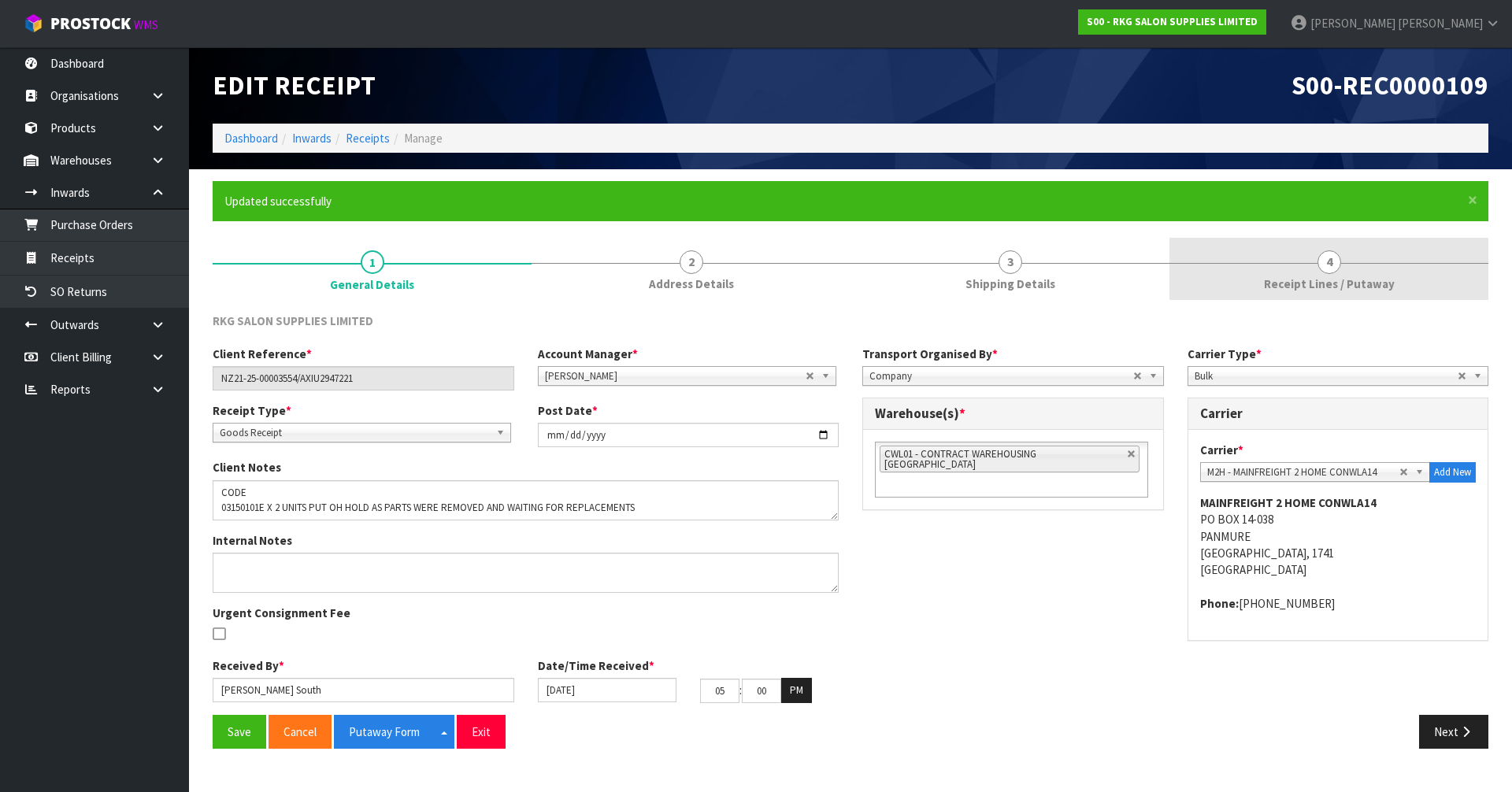
click at [1326, 282] on span "Receipt Lines / Putaway" at bounding box center [1329, 283] width 130 height 17
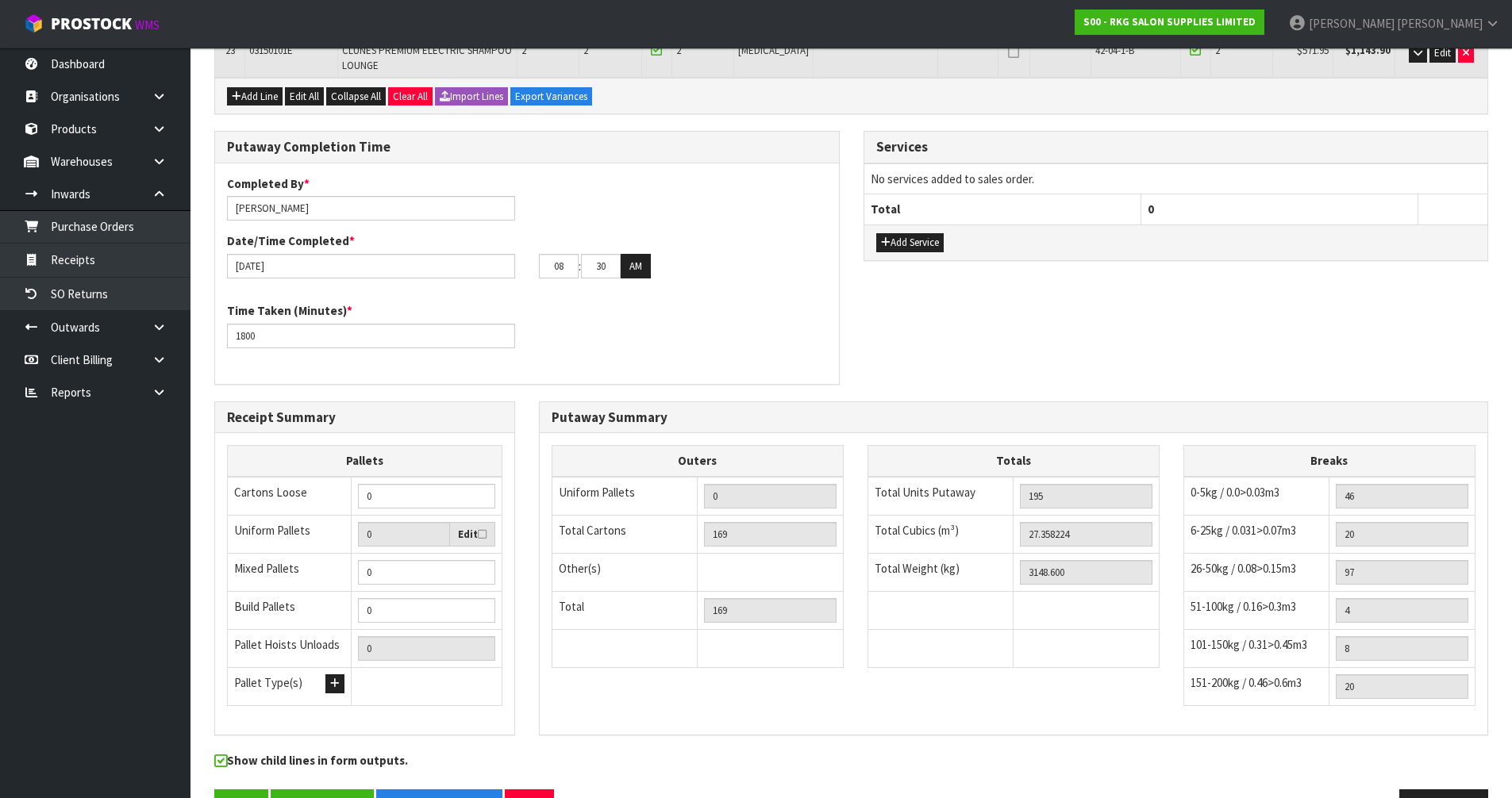
scroll to position [1107, 0]
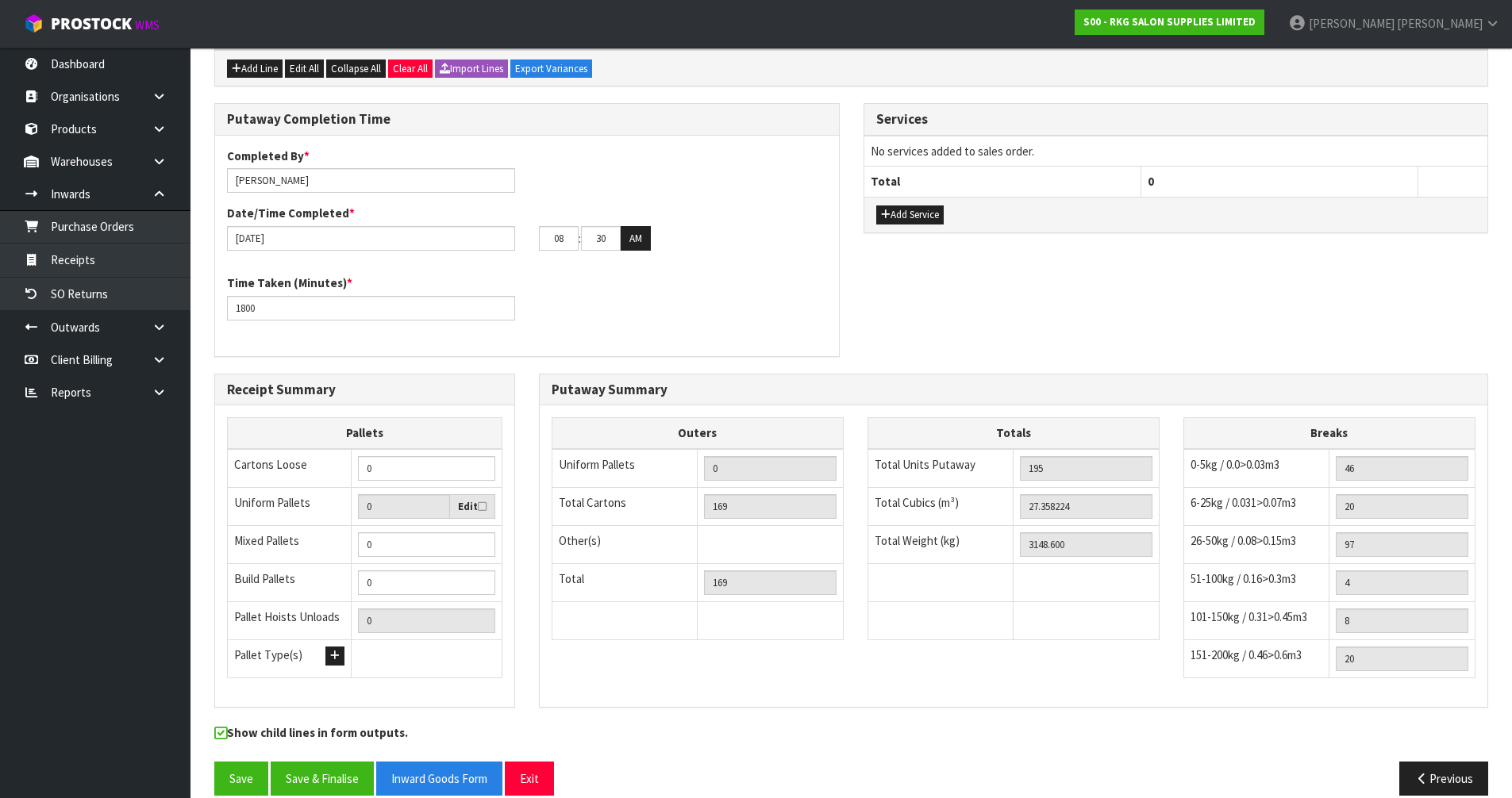
click at [363, 739] on div "Show child lines in form outputs." at bounding box center [852, 742] width 1298 height 37
drag, startPoint x: 581, startPoint y: 223, endPoint x: 531, endPoint y: 227, distance: 50.2
click at [531, 227] on div "08 : 30 : 00 AM" at bounding box center [683, 239] width 312 height 25
click at [631, 379] on div "Putaway Summary" at bounding box center [1014, 390] width 948 height 32
drag, startPoint x: 569, startPoint y: 225, endPoint x: 550, endPoint y: 230, distance: 19.6
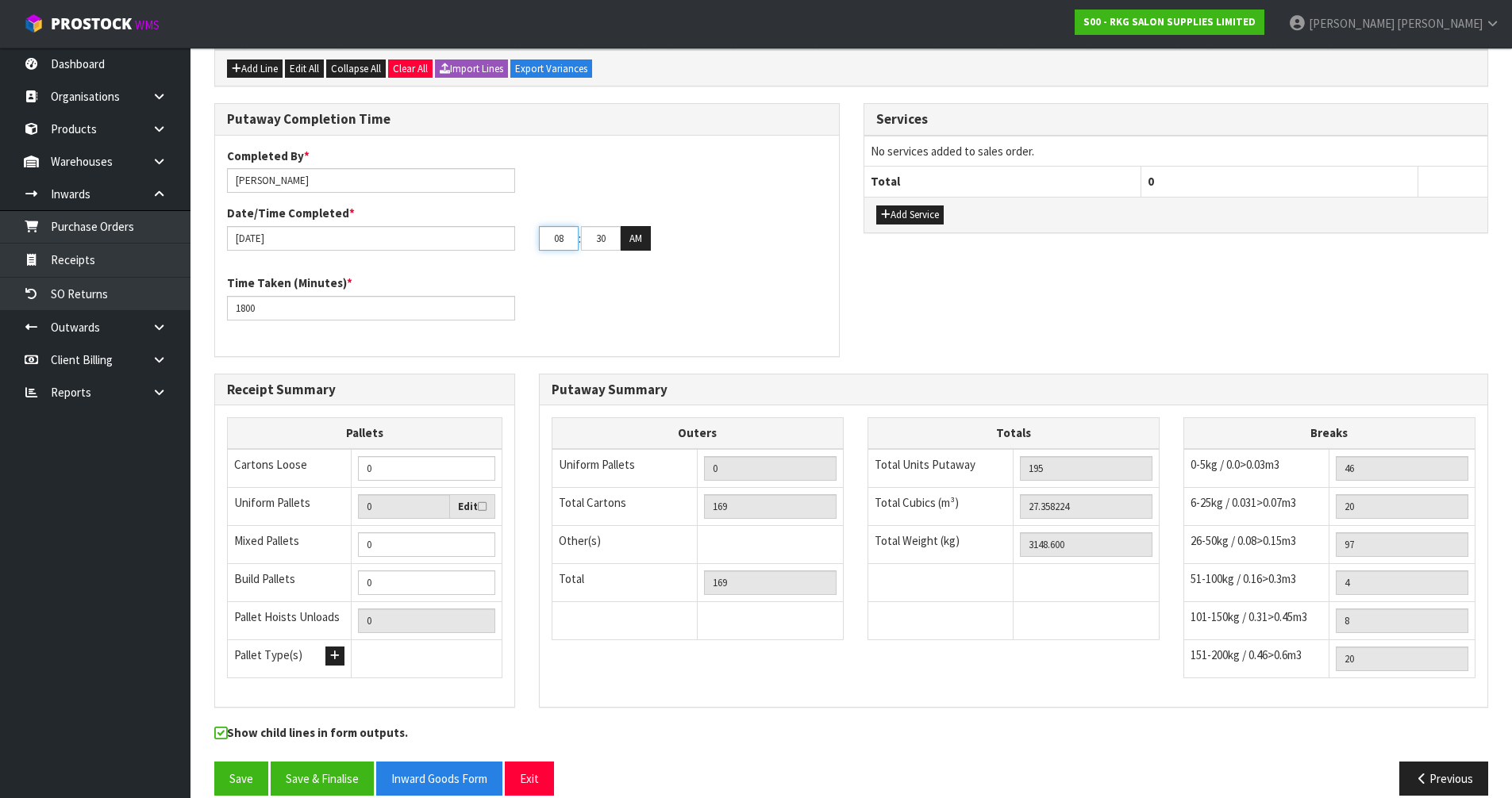
click at [550, 230] on input "08" at bounding box center [559, 238] width 40 height 24
type input "11"
drag, startPoint x: 598, startPoint y: 214, endPoint x: 578, endPoint y: 231, distance: 26.2
click at [576, 232] on div "Completed By * [PERSON_NAME] Date/Time Completed * [DATE] 11 : 30 : 00 AM" at bounding box center [527, 205] width 624 height 115
drag, startPoint x: 608, startPoint y: 217, endPoint x: 576, endPoint y: 241, distance: 40.0
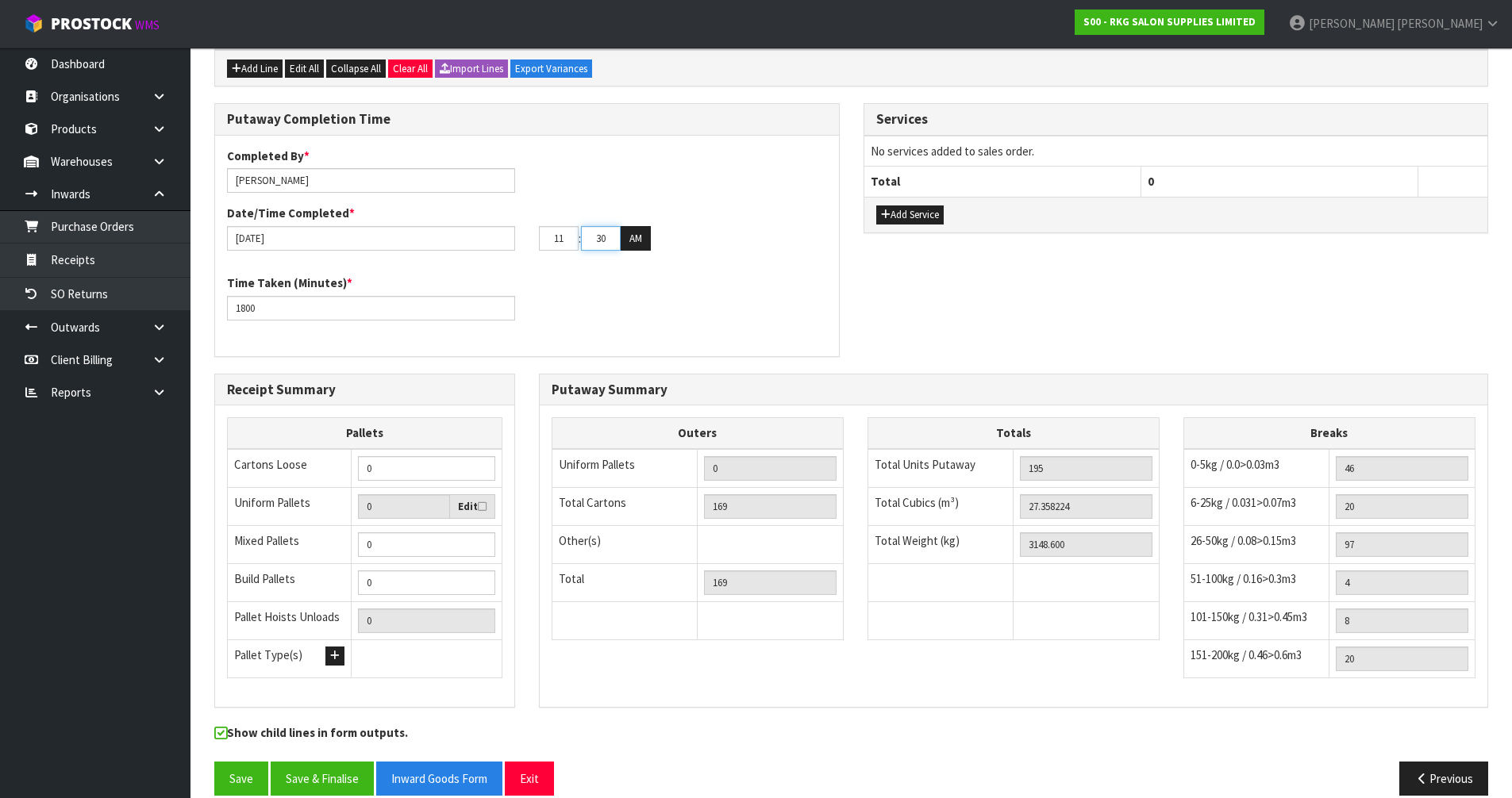
click at [576, 241] on div "Completed By * [PERSON_NAME] Date/Time Completed * [DATE] 11 : 30 : 00 AM" at bounding box center [527, 205] width 624 height 115
type input "00"
click at [344, 762] on button "Save & Finalise" at bounding box center [322, 779] width 104 height 34
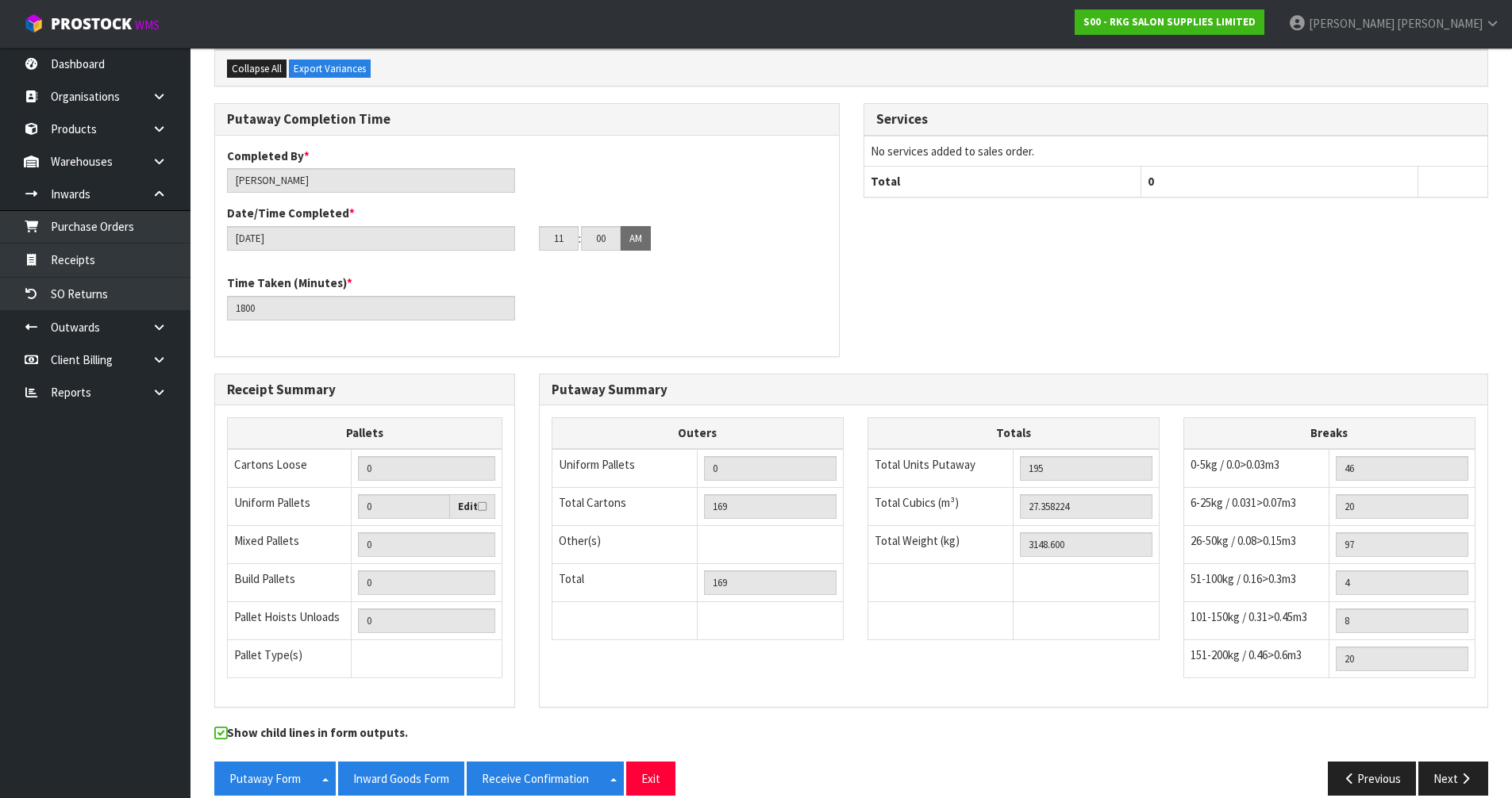
scroll to position [0, 0]
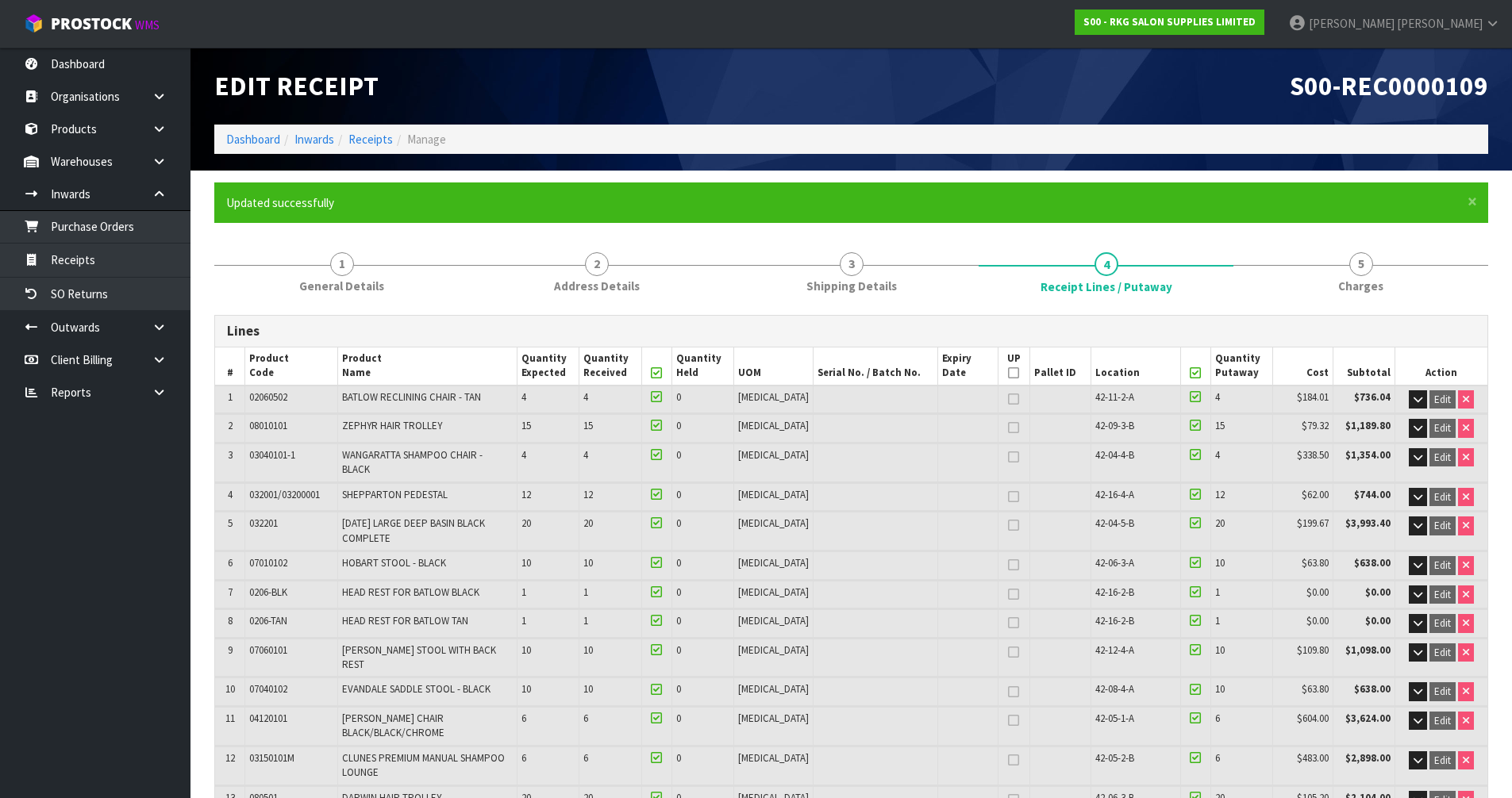
click at [957, 79] on h1 "S00-REC0000109" at bounding box center [1177, 86] width 625 height 30
drag, startPoint x: 891, startPoint y: 374, endPoint x: 791, endPoint y: 374, distance: 100.0
click at [813, 374] on th "Serial No. / Batch No." at bounding box center [875, 367] width 124 height 38
click at [846, 337] on h3 "Lines" at bounding box center [852, 331] width 1249 height 15
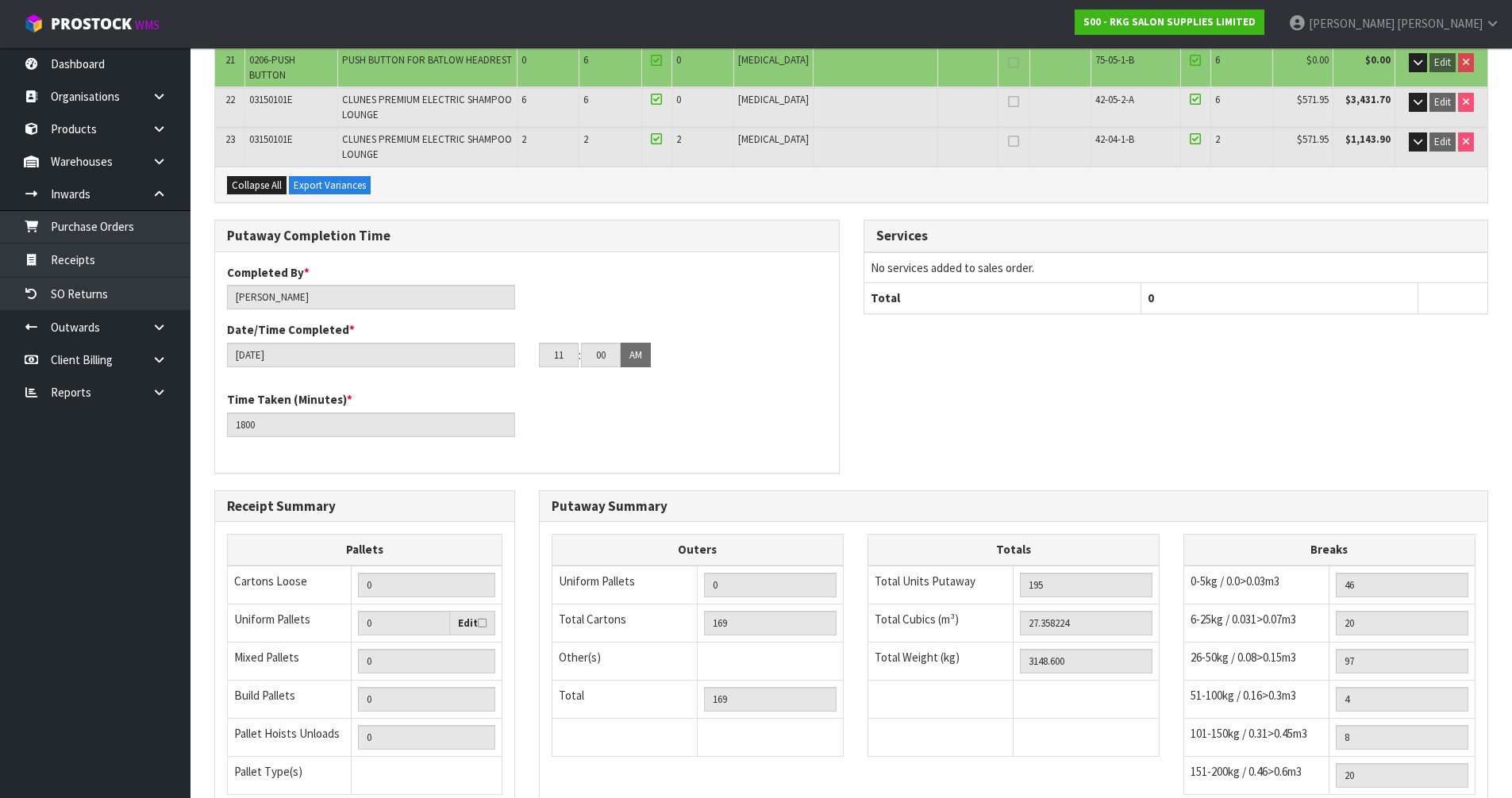
scroll to position [1107, 0]
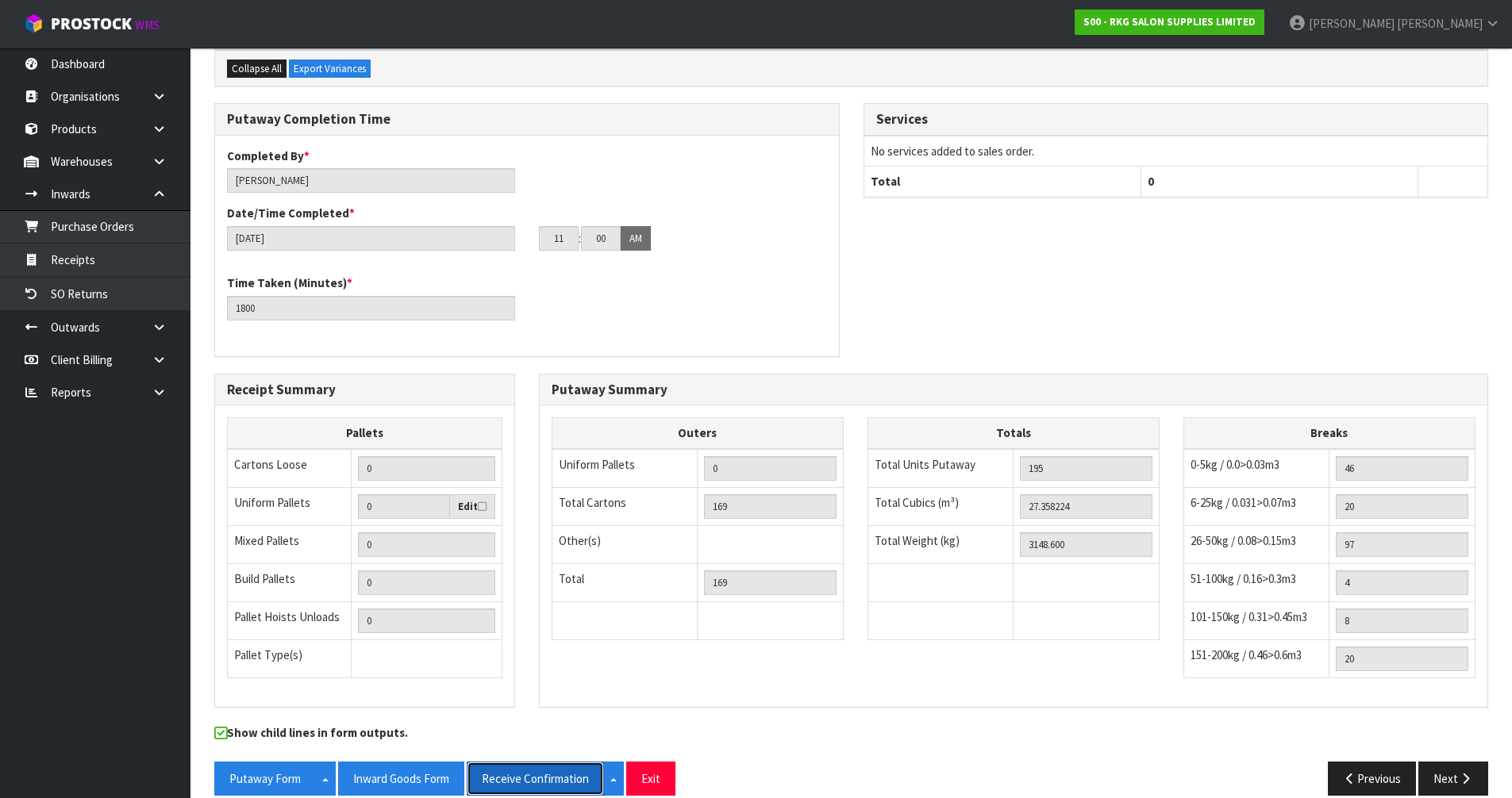
click at [554, 766] on button "Receive Confirmation" at bounding box center [535, 779] width 137 height 34
click at [400, 762] on button "Inward Goods Form" at bounding box center [401, 779] width 126 height 34
click at [1284, 255] on div "Putaway Completion Time Completed By * [PERSON_NAME] Date/Time Completed * [DAT…" at bounding box center [852, 239] width 1298 height 270
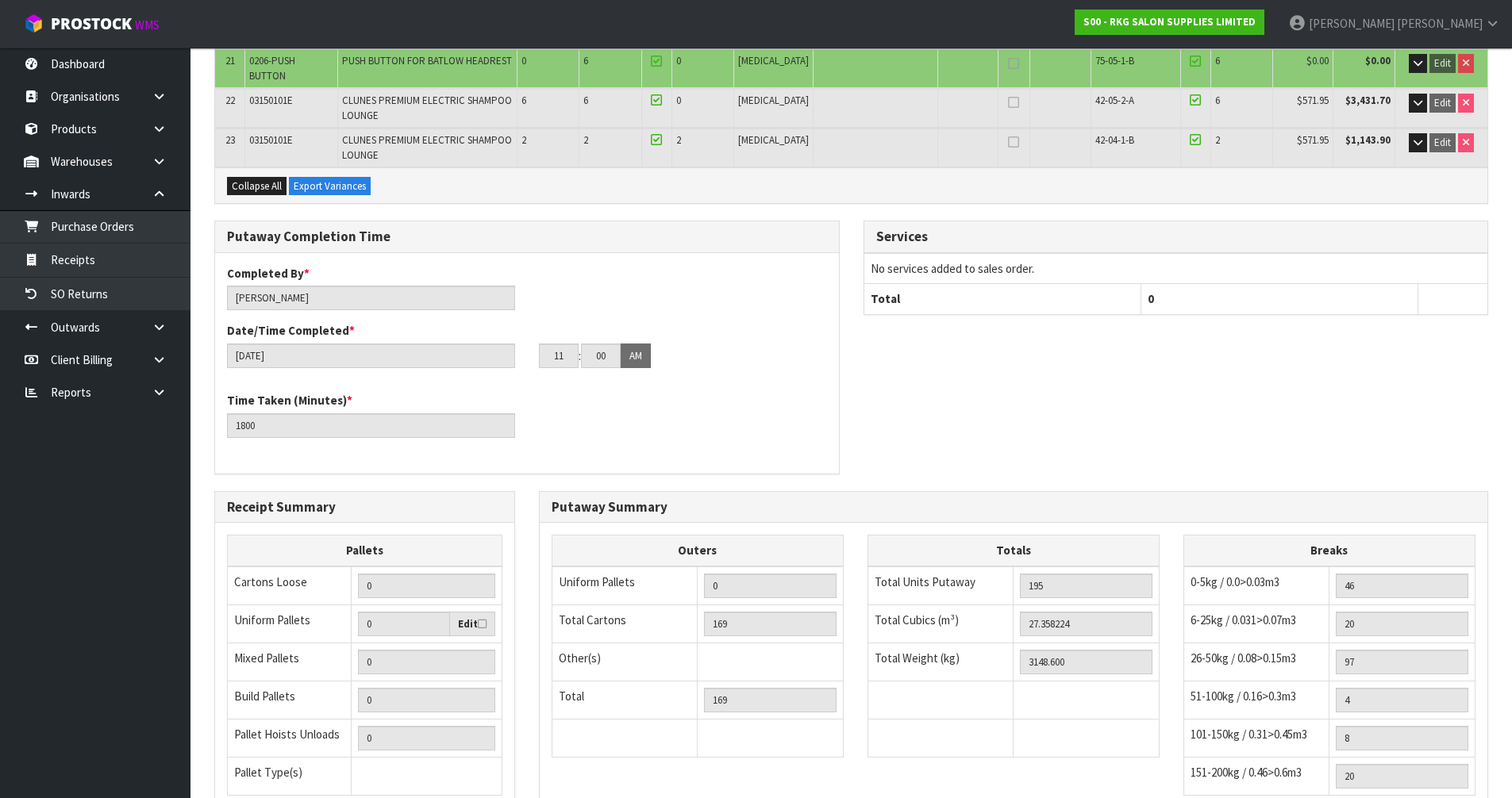
scroll to position [991, 0]
click at [1256, 386] on div "Putaway Completion Time Completed By * [PERSON_NAME] Date/Time Completed * [DAT…" at bounding box center [852, 354] width 1298 height 270
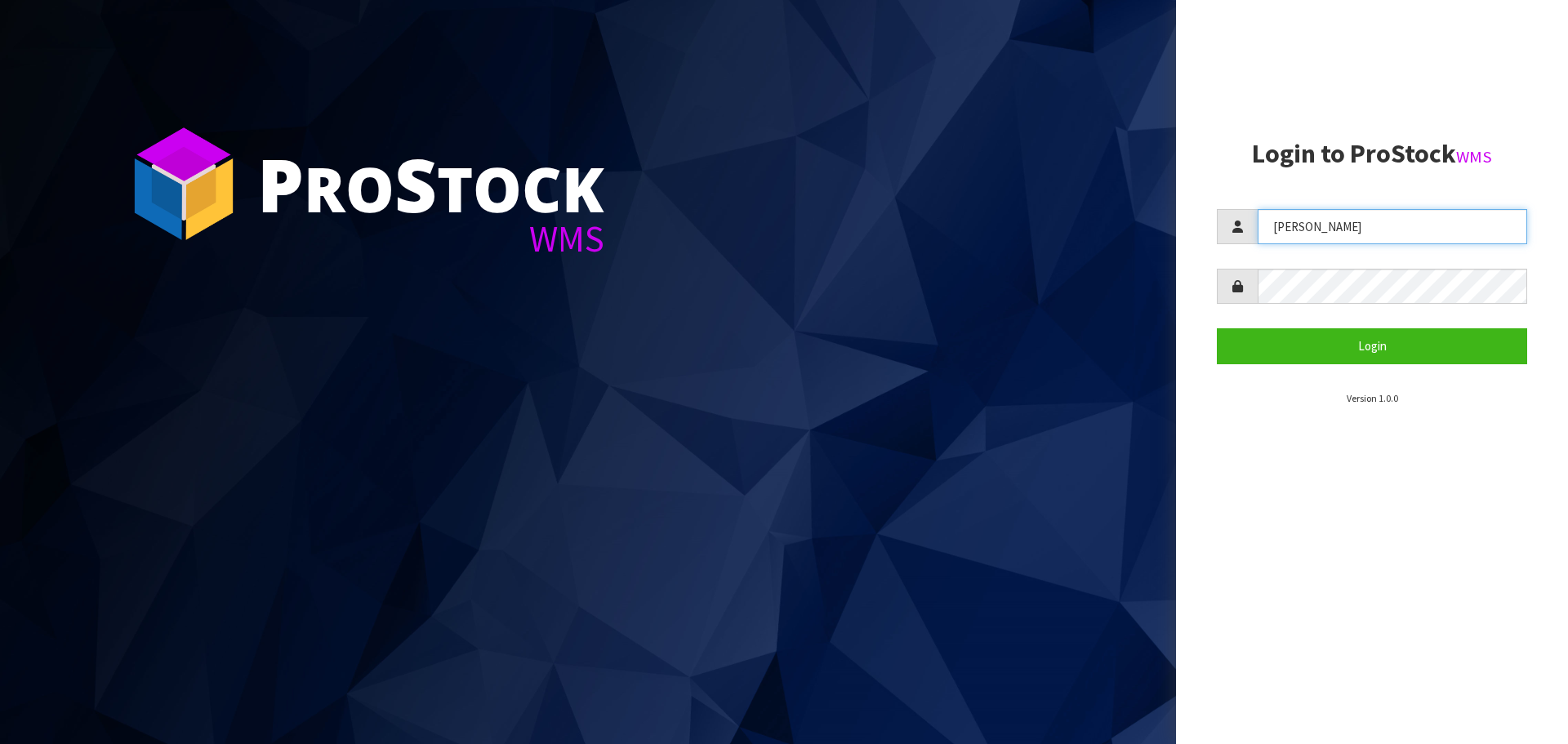
click at [1375, 220] on input "[PERSON_NAME]" at bounding box center [1392, 227] width 270 height 35
type input "[PERSON_NAME]"
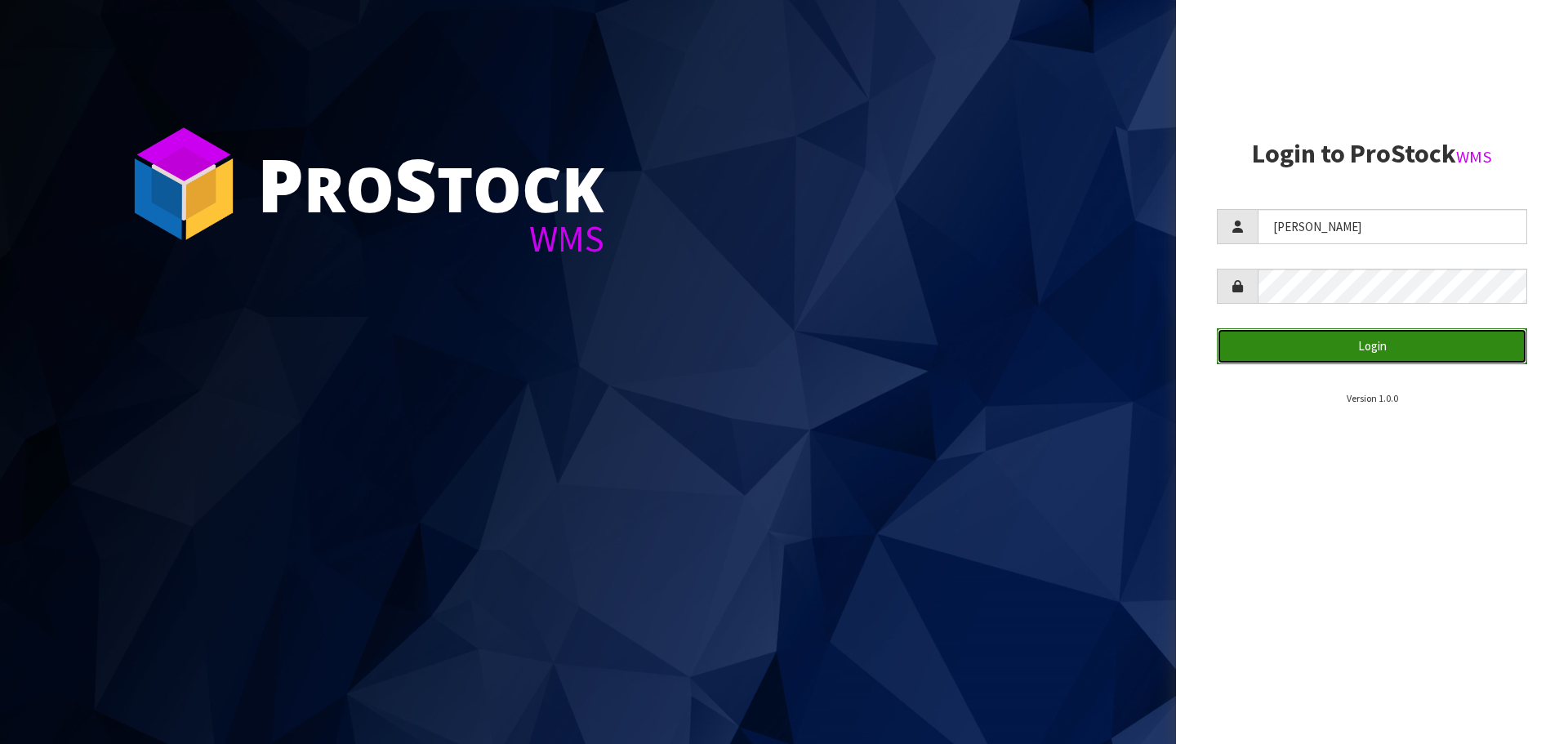
click at [1347, 353] on button "Login" at bounding box center [1372, 346] width 310 height 35
